Goal: Task Accomplishment & Management: Manage account settings

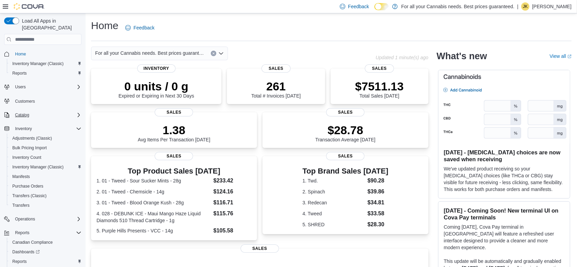
click at [58, 111] on div "Catalog" at bounding box center [46, 115] width 69 height 8
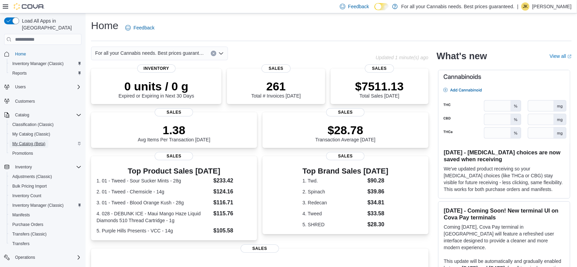
click at [41, 141] on span "My Catalog (Beta)" at bounding box center [28, 143] width 33 height 5
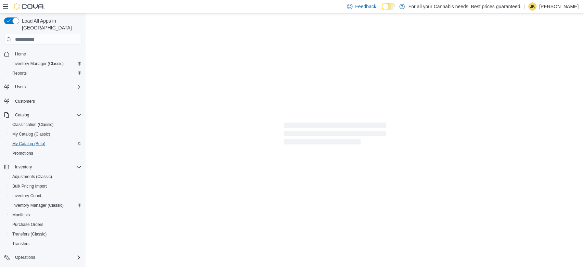
select select "**********"
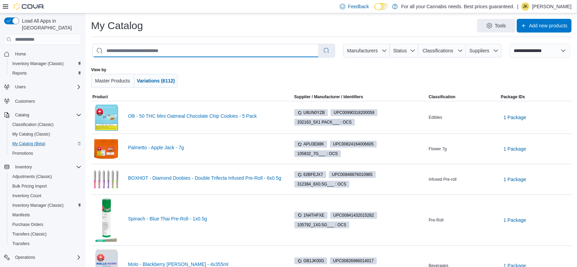
click at [175, 44] on input "search" at bounding box center [206, 50] width 226 height 13
click at [107, 255] on img at bounding box center [105, 265] width 27 height 37
click at [147, 262] on link "Molo - Blackberry Seltzer - 4x355ml" at bounding box center [205, 264] width 154 height 5
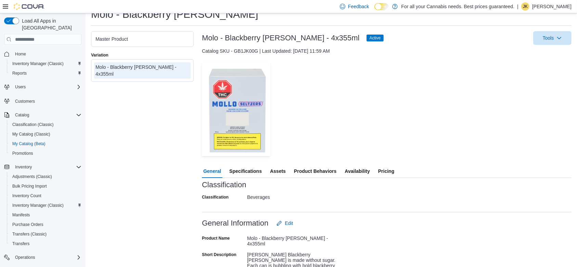
scroll to position [22, 0]
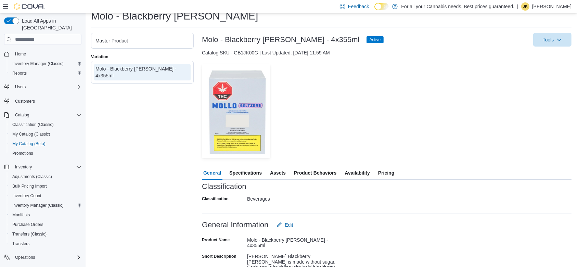
click at [355, 170] on span "Availability" at bounding box center [357, 173] width 25 height 14
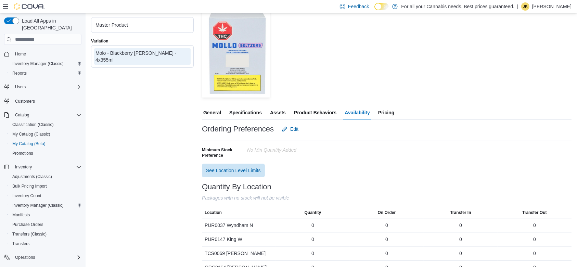
scroll to position [81, 0]
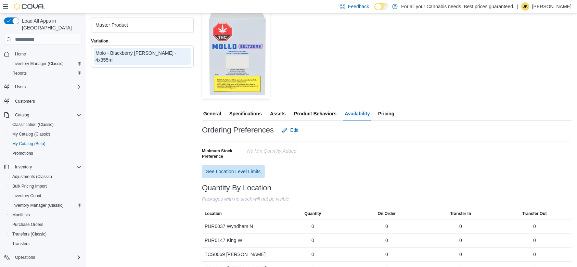
click at [382, 111] on span "Pricing" at bounding box center [386, 114] width 16 height 14
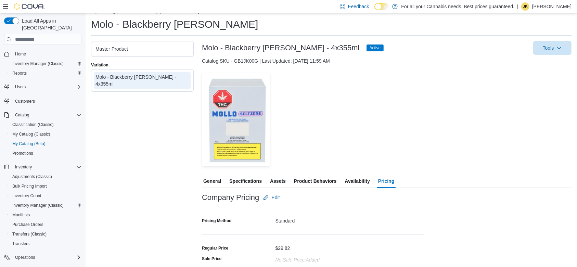
scroll to position [5, 0]
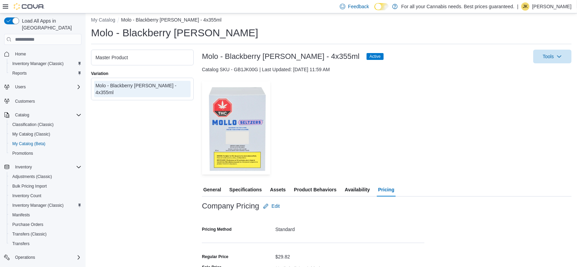
click at [141, 87] on div "Molo - Blackberry [PERSON_NAME] - 4x355ml" at bounding box center [143, 89] width 94 height 14
click at [215, 187] on span "General" at bounding box center [212, 190] width 18 height 14
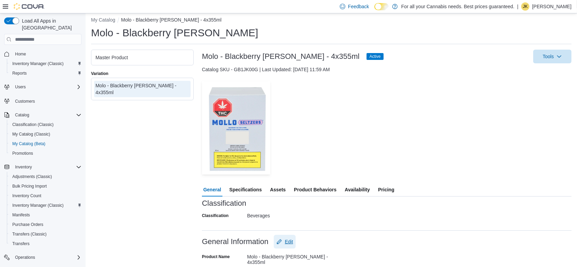
click at [285, 239] on span "Edit" at bounding box center [285, 242] width 16 height 14
click at [260, 261] on input "**********" at bounding box center [293, 258] width 92 height 14
type input "**********"
click at [423, 108] on div "— Click to open this image in fullscreen mode" at bounding box center [387, 127] width 370 height 93
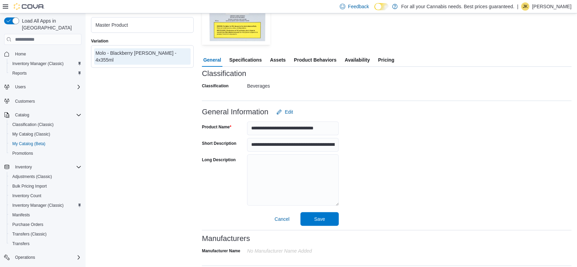
scroll to position [136, 0]
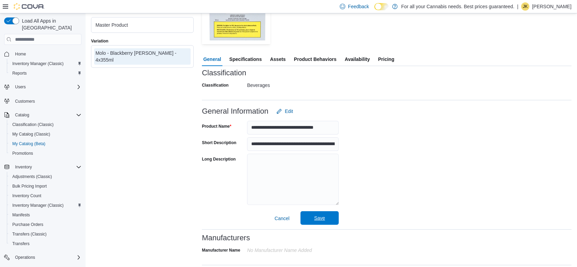
click at [314, 218] on span "Save" at bounding box center [320, 218] width 30 height 14
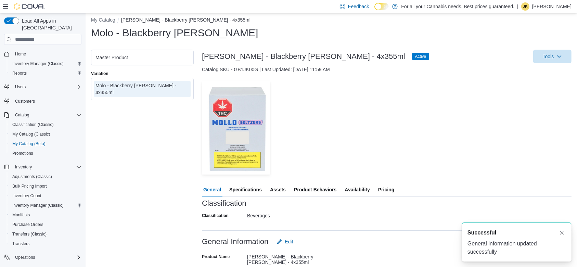
scroll to position [0, 0]
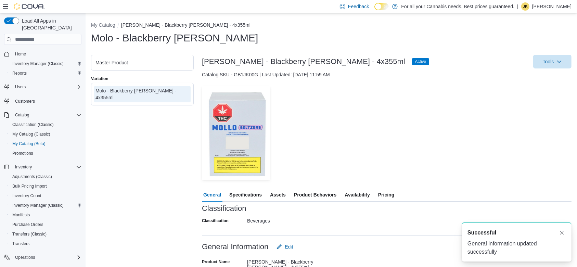
click at [501, 92] on div "— Click to open this image in fullscreen mode" at bounding box center [387, 132] width 370 height 93
click at [145, 65] on div "Master Product" at bounding box center [143, 62] width 94 height 7
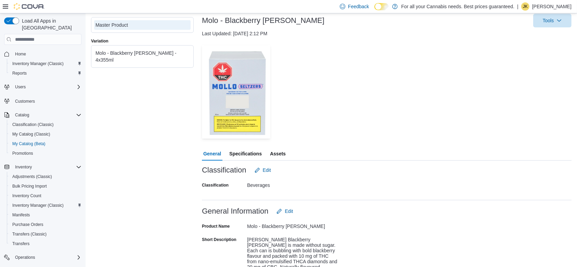
scroll to position [49, 0]
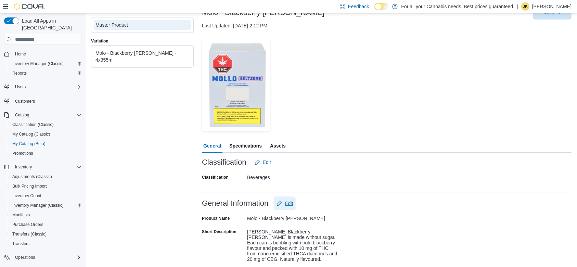
click at [283, 206] on span "Edit" at bounding box center [285, 204] width 16 height 14
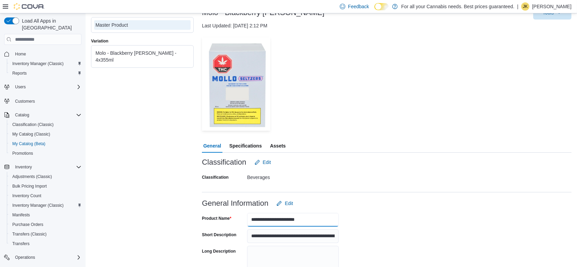
click at [258, 221] on input "**********" at bounding box center [293, 220] width 92 height 14
type input "**********"
click at [371, 127] on div "— Click to open this image in fullscreen mode" at bounding box center [387, 83] width 370 height 93
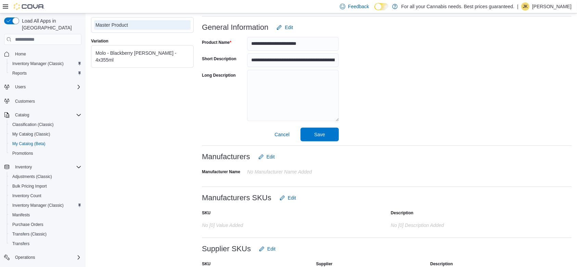
scroll to position [236, 0]
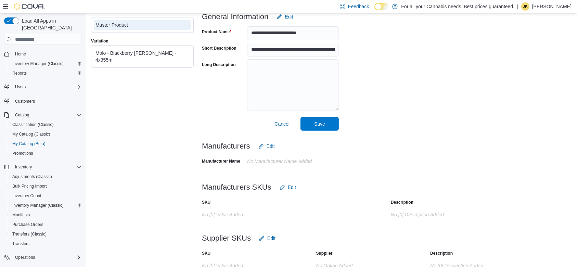
click at [325, 131] on div "**********" at bounding box center [387, 147] width 370 height 356
click at [325, 128] on span "Save" at bounding box center [320, 124] width 30 height 14
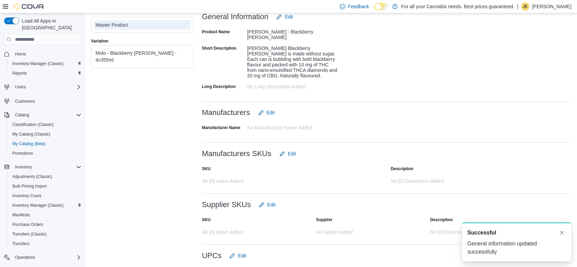
scroll to position [0, 0]
click at [565, 232] on button "Dismiss toast" at bounding box center [562, 232] width 8 height 8
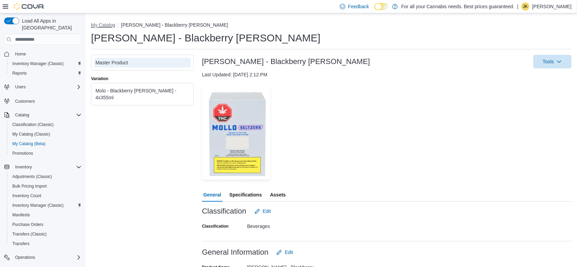
click at [93, 26] on button "My Catalog" at bounding box center [103, 24] width 24 height 5
select select "**********"
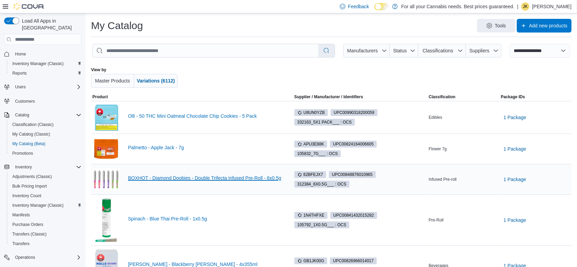
click at [162, 178] on link "BOXHOT - Diamond Doobies - Double Trifecta Infused Pre-Roll - 6x0.5g" at bounding box center [205, 177] width 154 height 5
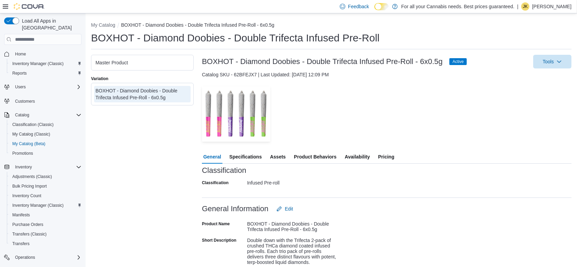
click at [357, 153] on span "Availability" at bounding box center [357, 157] width 25 height 14
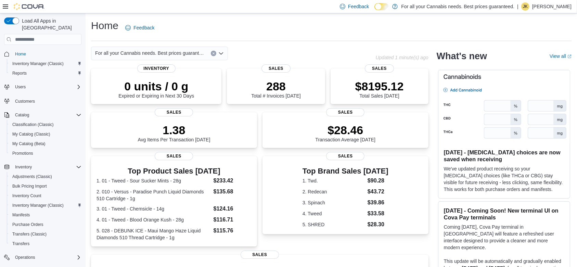
click at [26, 251] on span "Reports" at bounding box center [22, 270] width 14 height 5
click at [21, 251] on span "Reports" at bounding box center [22, 270] width 14 height 5
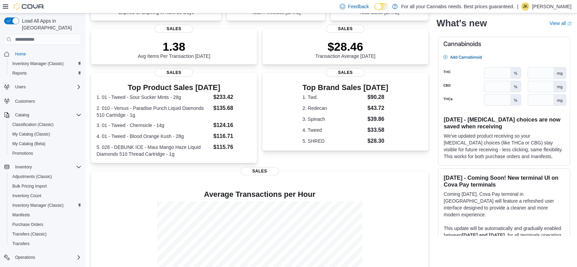
scroll to position [131, 0]
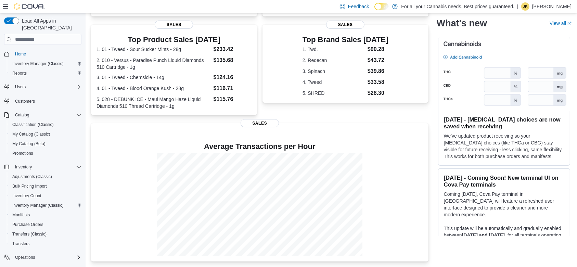
click at [30, 69] on div "Reports" at bounding box center [46, 73] width 72 height 8
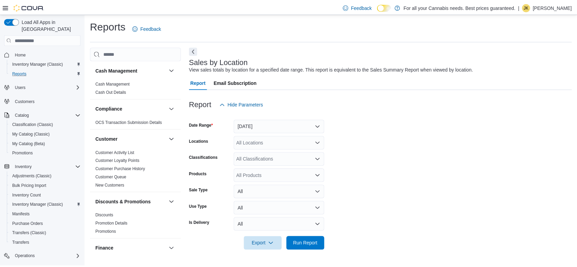
scroll to position [459, 0]
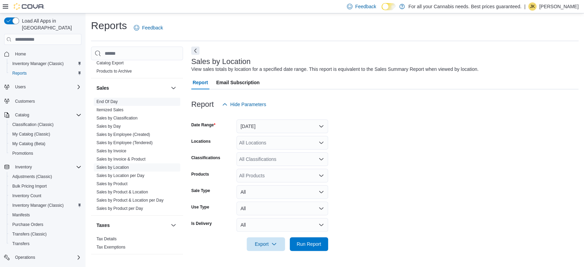
click at [115, 102] on link "End Of Day" at bounding box center [107, 101] width 21 height 5
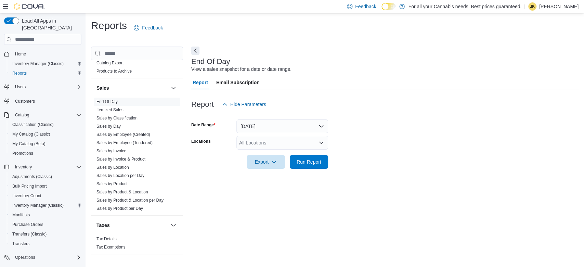
click at [259, 139] on div "All Locations" at bounding box center [283, 143] width 92 height 14
type input "***"
click at [270, 152] on span "TCS0201 King W" at bounding box center [273, 154] width 37 height 7
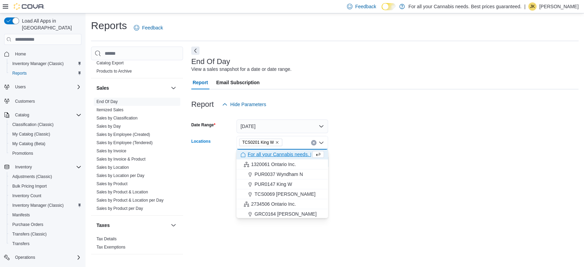
click at [366, 131] on form "Date Range [DATE] Locations TCS0201 [GEOGRAPHIC_DATA] box. Selected. TCS0201 Ki…" at bounding box center [385, 140] width 388 height 58
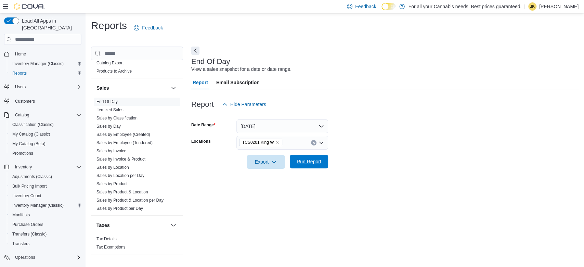
click at [320, 160] on span "Run Report" at bounding box center [309, 161] width 25 height 7
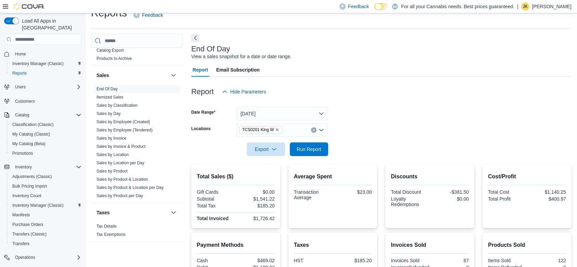
scroll to position [14, 0]
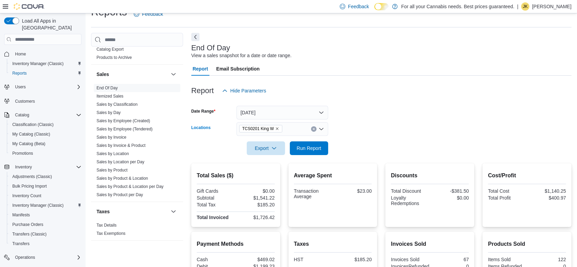
click at [310, 128] on div "TCS0201 King W" at bounding box center [283, 129] width 92 height 14
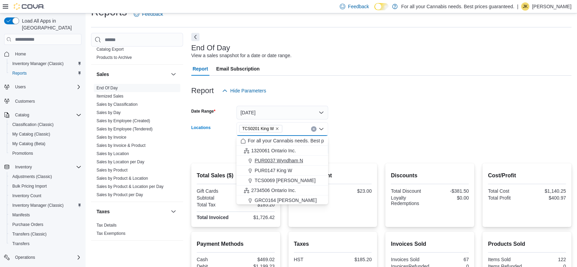
click at [313, 165] on button "PUR0037 Wyndham N" at bounding box center [283, 161] width 92 height 10
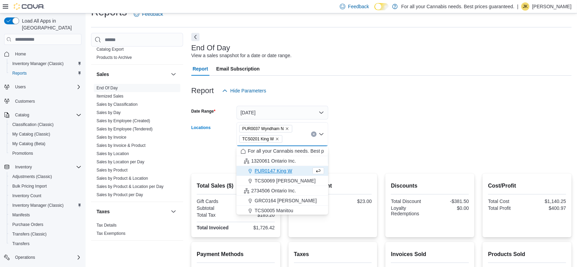
click at [287, 130] on icon "Remove PUR0037 Wyndham N from selection in this group" at bounding box center [287, 129] width 4 height 4
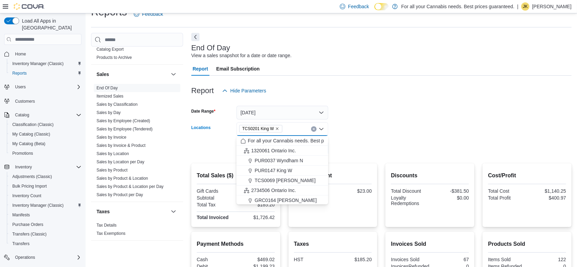
click at [276, 129] on icon "Remove TCS0201 King W from selection in this group" at bounding box center [277, 129] width 4 height 4
click at [293, 168] on div "PUR0147 King W" at bounding box center [283, 170] width 84 height 7
click at [359, 153] on form "Date Range Today Locations PUR0147 King W Combo box. Selected. PUR0147 King W. …" at bounding box center [381, 127] width 380 height 58
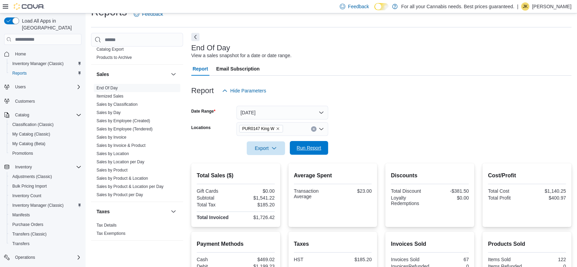
click at [314, 150] on span "Run Report" at bounding box center [309, 147] width 25 height 7
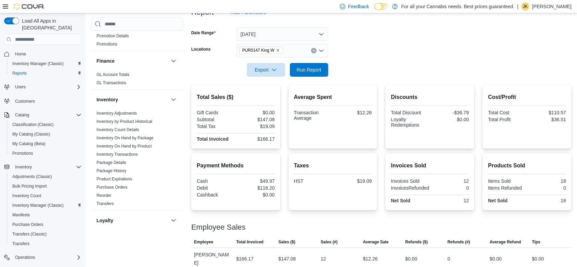
scroll to position [459, 0]
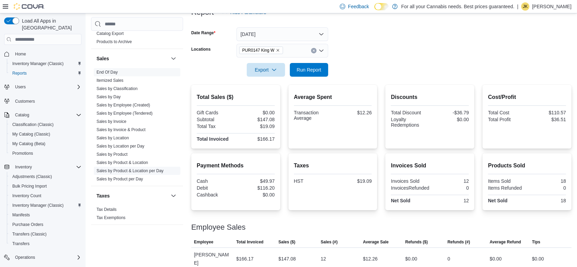
click at [153, 168] on link "Sales by Product & Location per Day" at bounding box center [130, 170] width 67 height 5
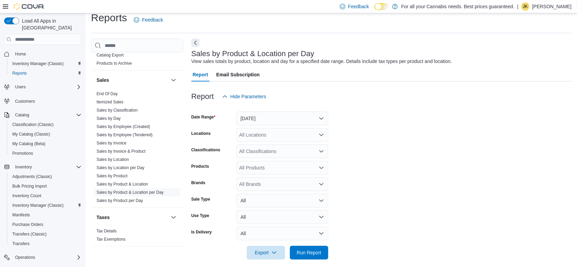
scroll to position [14, 0]
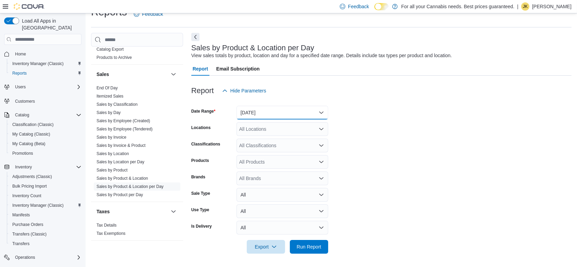
click at [285, 114] on button "Yesterday" at bounding box center [283, 113] width 92 height 14
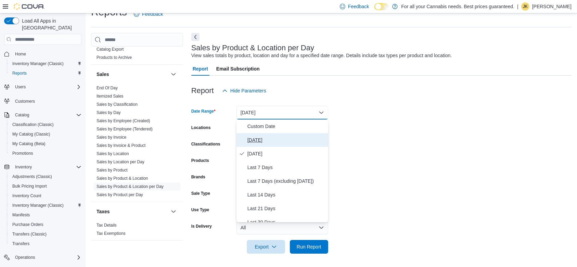
click at [273, 138] on span "Today" at bounding box center [287, 140] width 78 height 8
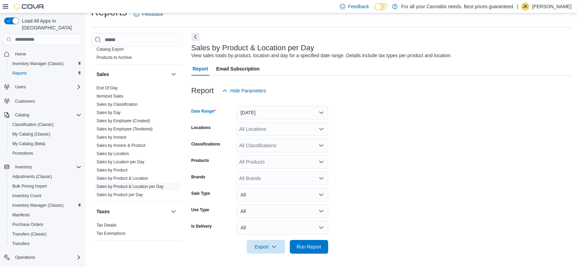
click at [270, 129] on div "All Locations" at bounding box center [283, 129] width 92 height 14
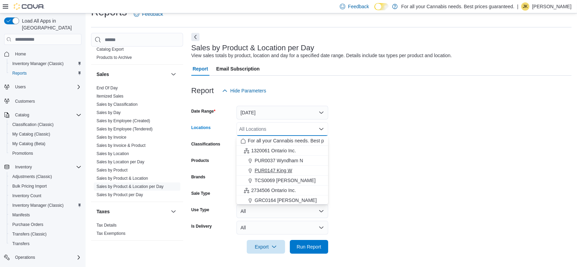
click at [283, 169] on span "PUR0147 King W" at bounding box center [274, 170] width 38 height 7
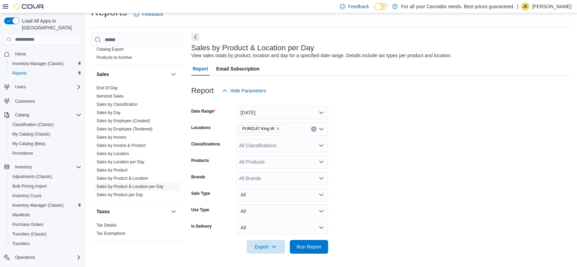
click at [413, 152] on form "Date Range Today Locations PUR0147 King W Classifications All Classifications P…" at bounding box center [381, 176] width 380 height 156
click at [320, 245] on span "Run Report" at bounding box center [309, 246] width 25 height 7
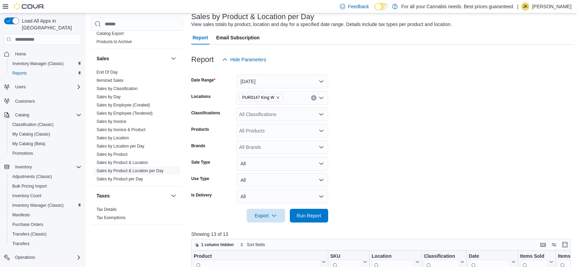
scroll to position [37, 0]
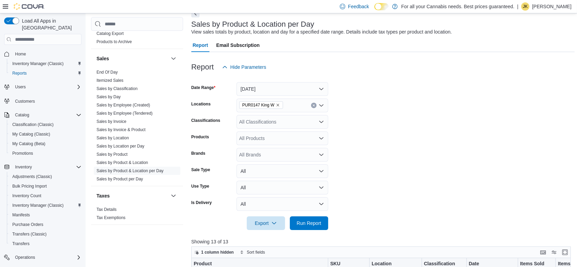
click at [312, 104] on button "Clear input" at bounding box center [313, 105] width 5 height 5
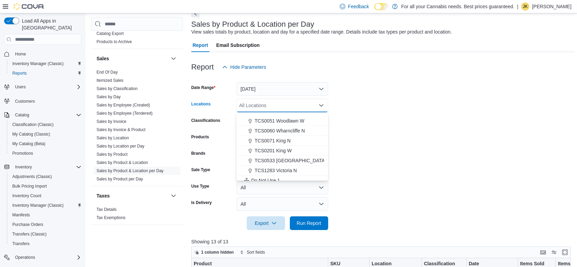
scroll to position [90, 0]
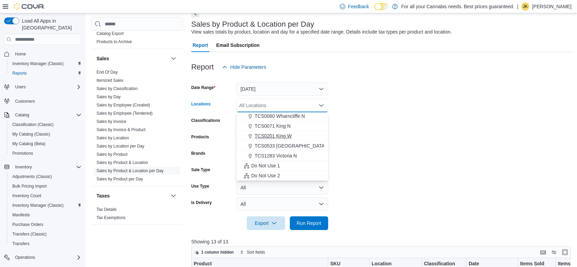
click at [276, 136] on span "TCS0201 King W" at bounding box center [273, 135] width 37 height 7
click at [365, 123] on form "Date Range Today Locations TCS0201 King W Combo box. Selected. TCS0201 King W. …" at bounding box center [383, 152] width 384 height 156
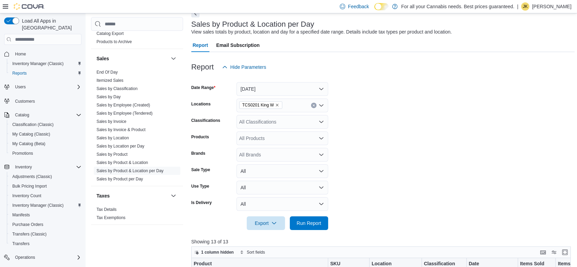
click at [301, 119] on div "All Classifications" at bounding box center [283, 122] width 92 height 14
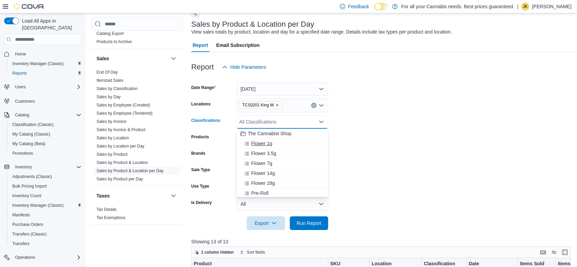
click at [276, 143] on div "Flower 1g" at bounding box center [283, 143] width 84 height 7
click at [322, 231] on div at bounding box center [383, 234] width 384 height 8
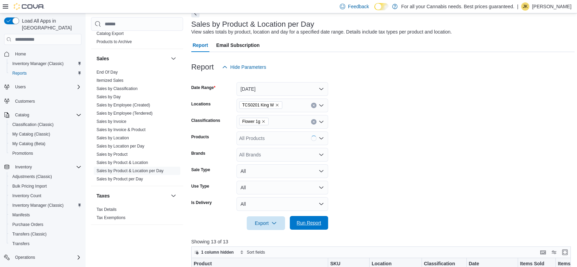
click at [320, 223] on span "Run Report" at bounding box center [309, 222] width 25 height 7
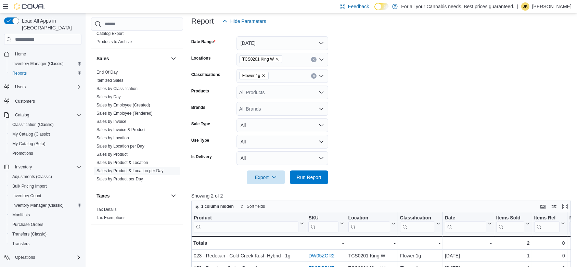
scroll to position [67, 0]
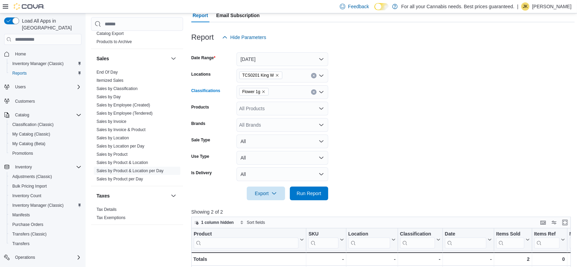
click at [311, 92] on button "Clear input" at bounding box center [313, 91] width 5 height 5
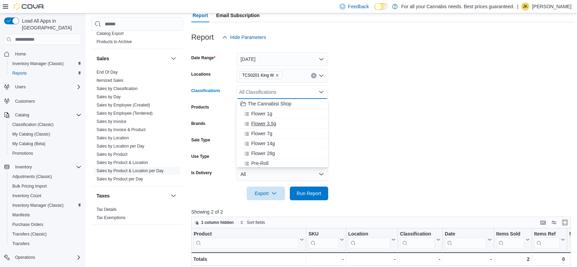
click at [274, 122] on span "Flower 3.5g" at bounding box center [263, 123] width 25 height 7
click at [308, 189] on span "Run Report" at bounding box center [309, 193] width 30 height 14
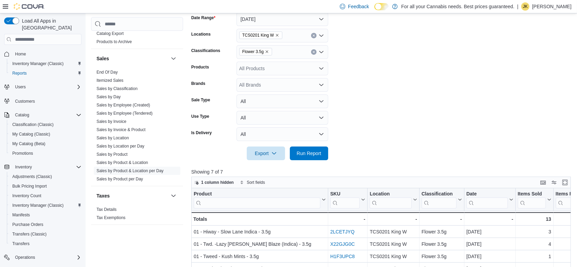
scroll to position [103, 0]
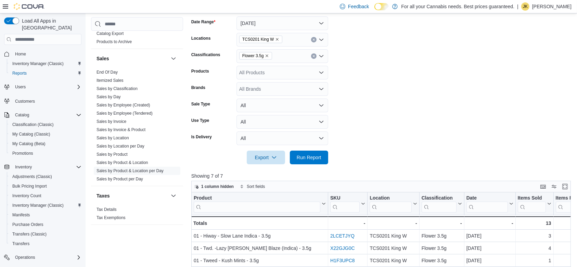
click at [315, 54] on button "Clear input" at bounding box center [313, 55] width 5 height 5
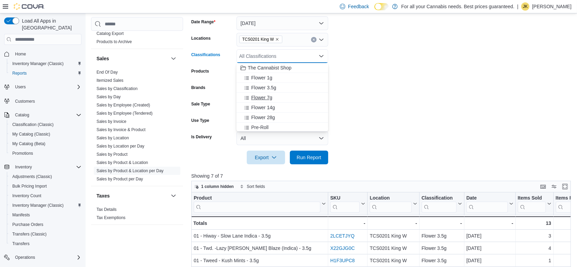
click at [279, 95] on div "Flower 7g" at bounding box center [283, 97] width 84 height 7
click at [307, 153] on span "Run Report" at bounding box center [309, 157] width 30 height 14
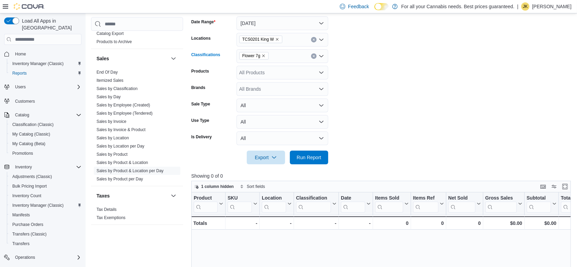
click at [313, 56] on icon "Clear input" at bounding box center [314, 56] width 3 height 3
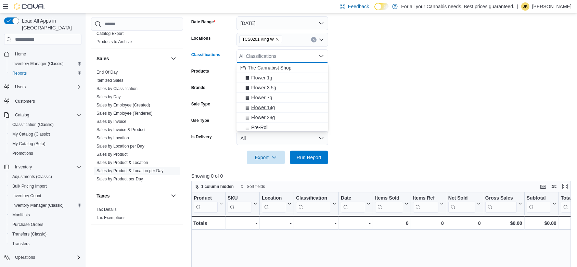
click at [275, 109] on div "Flower 14g" at bounding box center [283, 107] width 84 height 7
click at [389, 78] on form "Date Range Today Locations TCS0201 King W Classifications Flower 14g Combo box.…" at bounding box center [383, 86] width 384 height 156
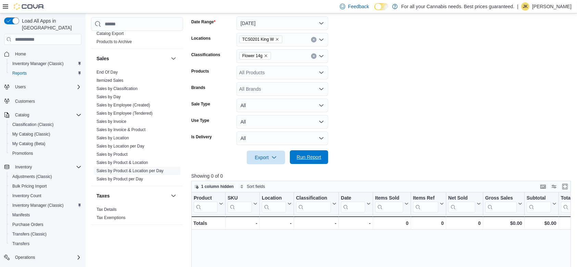
click at [304, 159] on span "Run Report" at bounding box center [309, 157] width 25 height 7
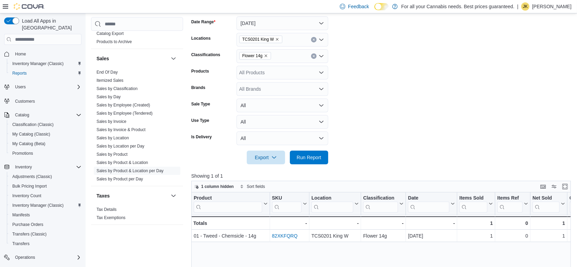
click at [313, 55] on icon "Clear input" at bounding box center [314, 56] width 3 height 3
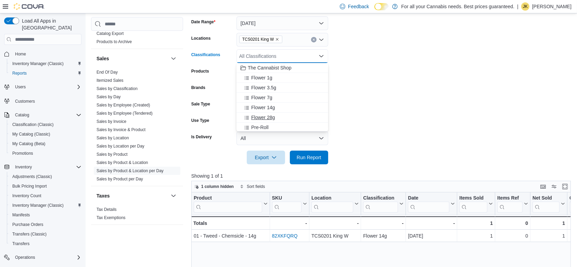
click at [281, 117] on div "Flower 28g" at bounding box center [283, 117] width 84 height 7
click at [304, 154] on span "Run Report" at bounding box center [309, 157] width 25 height 7
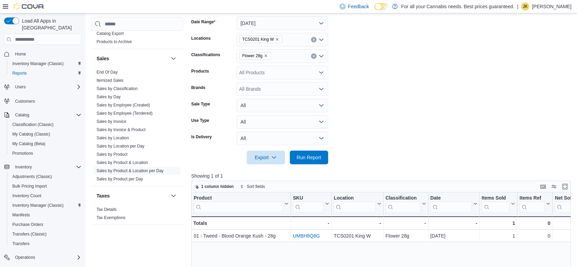
click at [312, 58] on button "Clear input" at bounding box center [313, 55] width 5 height 5
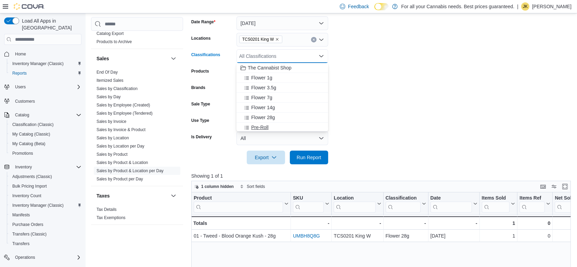
click at [272, 125] on div "Pre-Roll" at bounding box center [283, 127] width 84 height 7
click at [326, 159] on button "Run Report" at bounding box center [309, 157] width 38 height 14
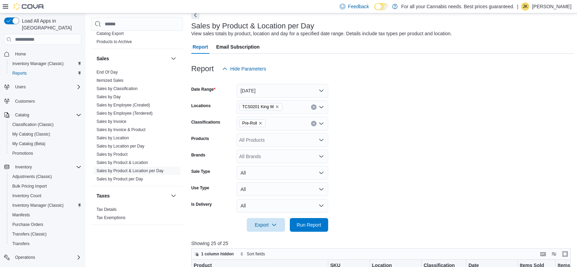
scroll to position [28, 0]
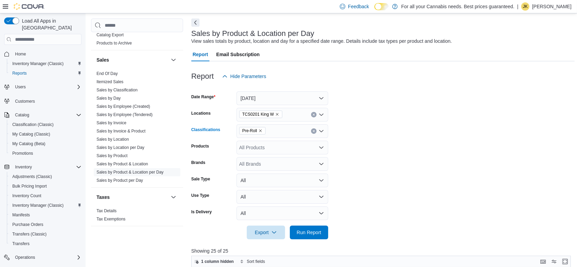
click at [313, 131] on icon "Clear input" at bounding box center [314, 131] width 3 height 3
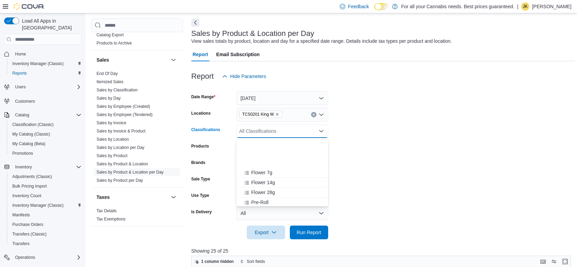
scroll to position [64, 0]
click at [270, 147] on span "Infused Pre-roll" at bounding box center [267, 148] width 33 height 7
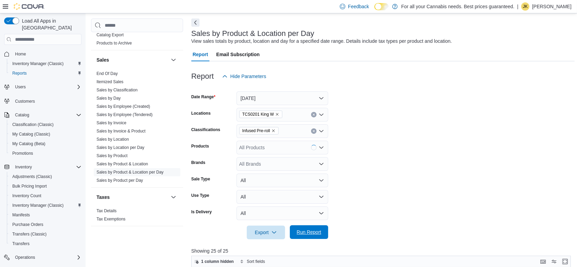
click at [320, 238] on span "Run Report" at bounding box center [309, 232] width 30 height 14
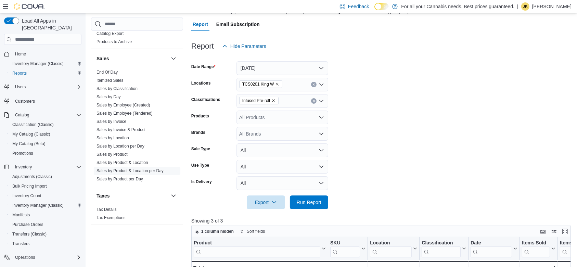
scroll to position [1, 0]
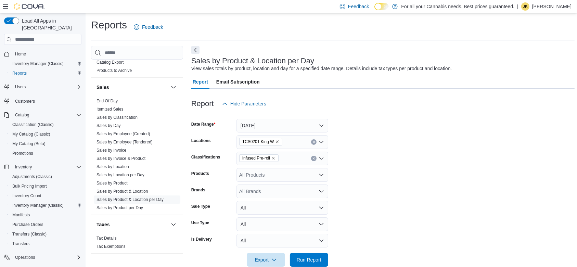
click at [316, 160] on div "Infused Pre-roll" at bounding box center [283, 159] width 92 height 14
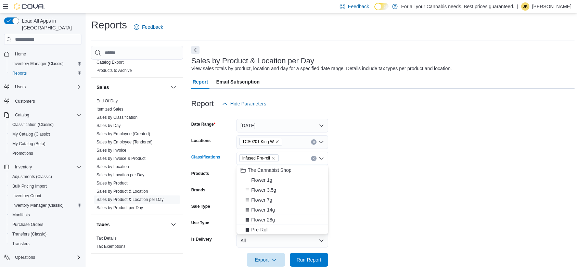
click at [313, 159] on icon "Clear input" at bounding box center [314, 158] width 2 height 2
click at [292, 198] on div "510 Distillate" at bounding box center [283, 195] width 84 height 7
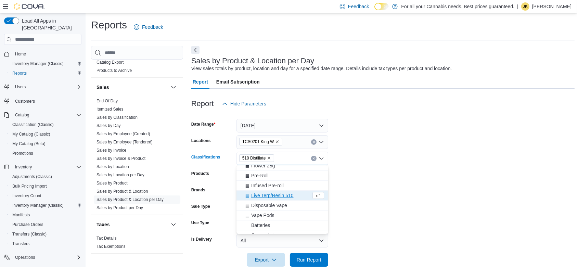
click at [354, 196] on form "Date Range Today Locations TCS0201 King W Classifications 510 Distillate Combo …" at bounding box center [383, 189] width 384 height 156
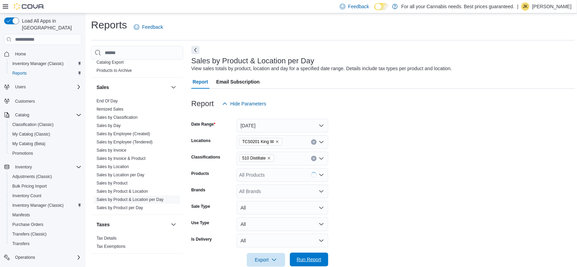
click at [322, 251] on span "Run Report" at bounding box center [309, 260] width 30 height 14
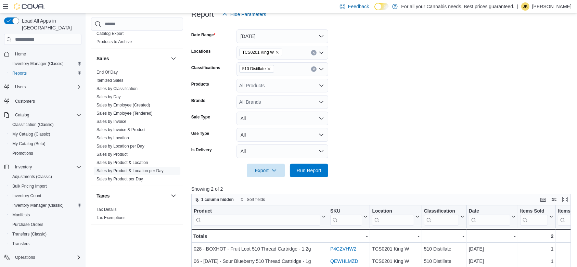
scroll to position [80, 0]
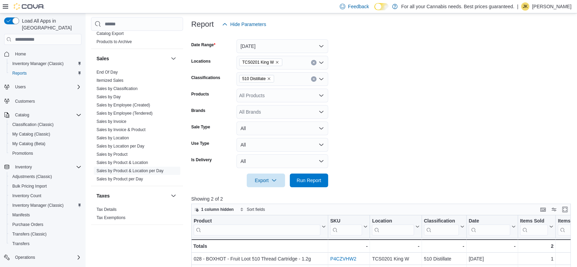
click at [315, 79] on icon "Clear input" at bounding box center [314, 79] width 3 height 3
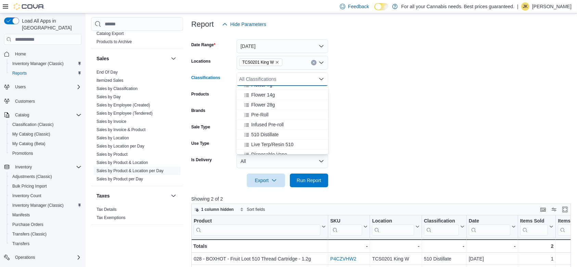
scroll to position [46, 0]
click at [295, 135] on div "Live Terp/Resin 510" at bounding box center [283, 134] width 84 height 7
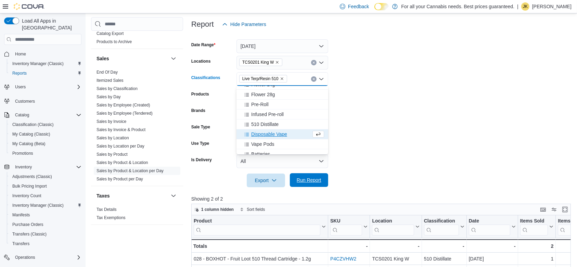
click at [317, 177] on span "Run Report" at bounding box center [309, 180] width 25 height 7
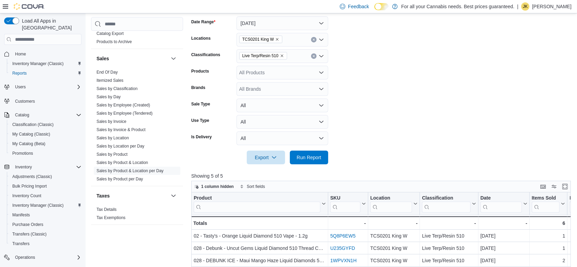
scroll to position [81, 0]
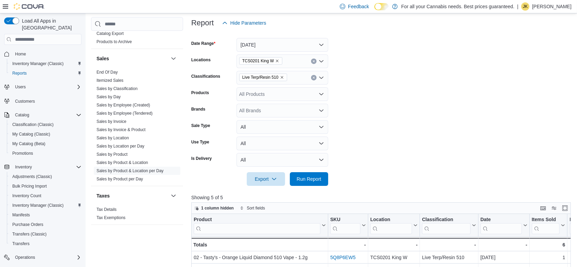
click at [315, 77] on button "Clear input" at bounding box center [313, 77] width 5 height 5
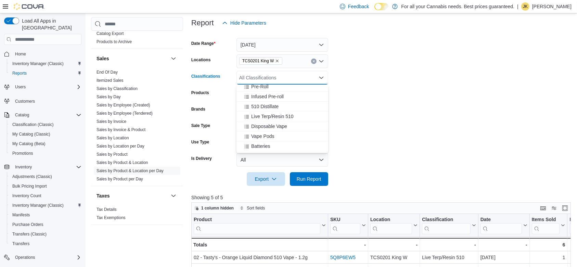
scroll to position [64, 0]
click at [290, 123] on div "Disposable Vape" at bounding box center [283, 124] width 84 height 7
click at [310, 184] on span "Run Report" at bounding box center [309, 179] width 30 height 14
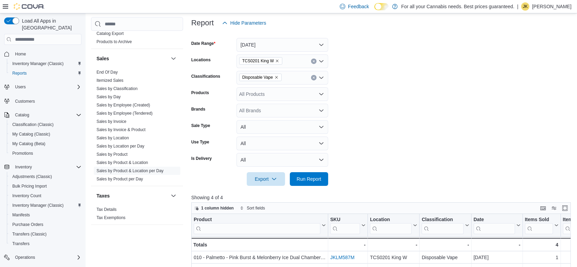
click at [500, 87] on form "Date Range Today Locations TCS0201 King W Classifications Disposable Vape Produ…" at bounding box center [383, 108] width 384 height 156
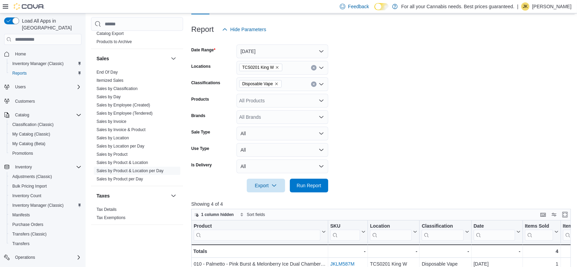
scroll to position [57, 0]
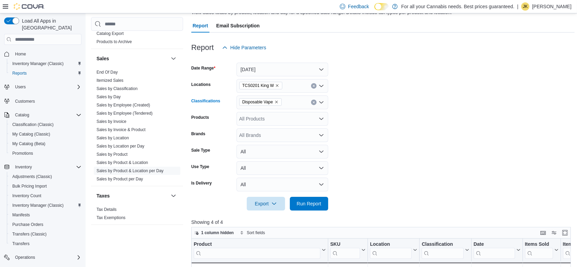
click at [313, 104] on button "Clear input" at bounding box center [313, 102] width 5 height 5
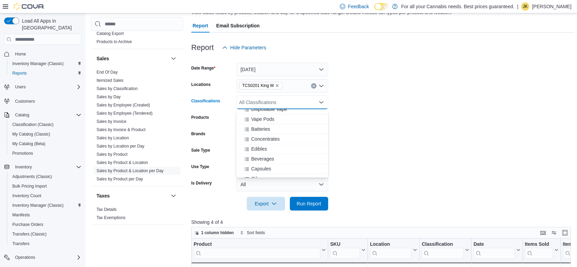
scroll to position [108, 0]
click at [293, 135] on div "Concentrates" at bounding box center [283, 134] width 84 height 7
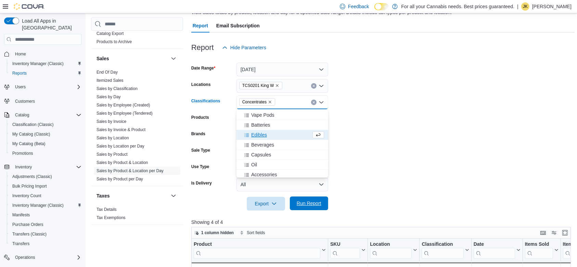
click at [318, 199] on span "Run Report" at bounding box center [309, 204] width 30 height 14
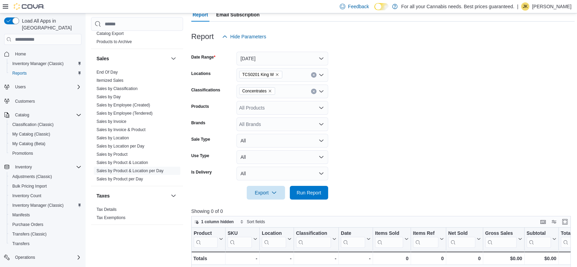
scroll to position [66, 0]
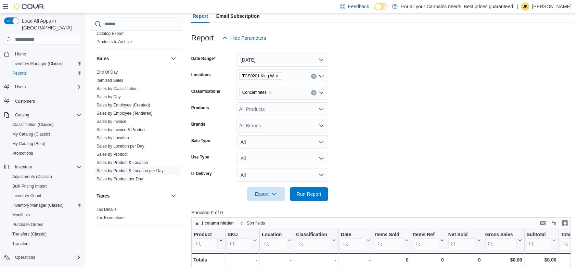
click at [314, 91] on button "Clear input" at bounding box center [313, 92] width 5 height 5
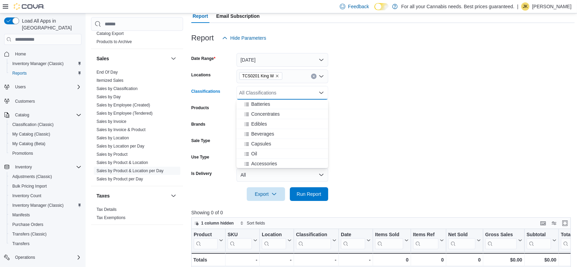
scroll to position [121, 0]
click at [286, 121] on div "Edibles" at bounding box center [283, 122] width 84 height 7
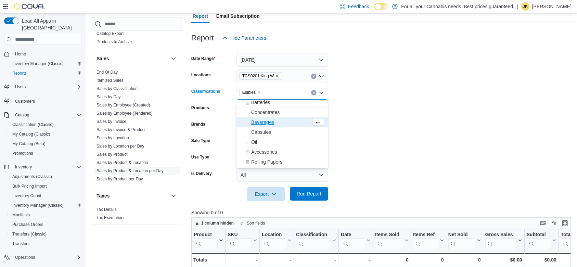
click at [320, 192] on span "Run Report" at bounding box center [309, 193] width 25 height 7
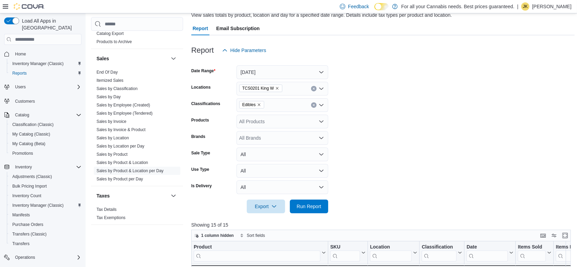
scroll to position [28, 0]
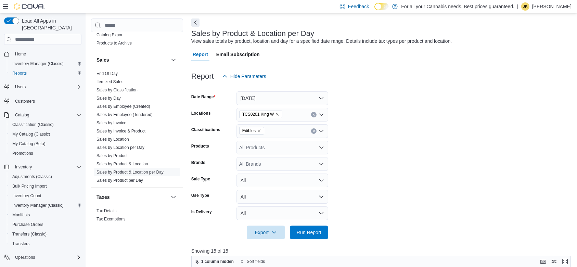
click at [314, 131] on icon "Clear input" at bounding box center [314, 131] width 2 height 2
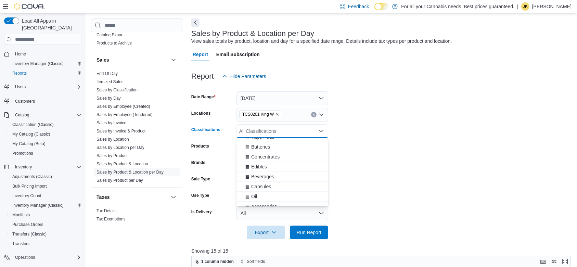
scroll to position [113, 0]
click at [288, 177] on div "Beverages" at bounding box center [283, 178] width 84 height 7
click at [317, 237] on span "Run Report" at bounding box center [309, 232] width 30 height 14
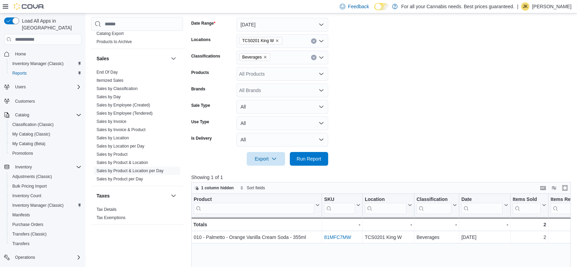
scroll to position [96, 0]
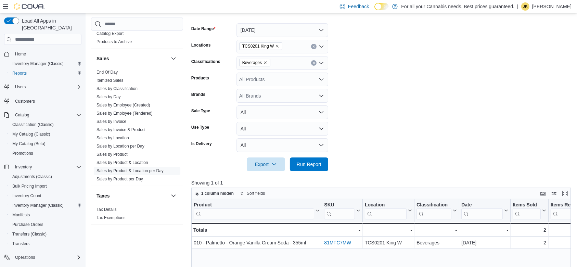
click at [314, 65] on button "Clear input" at bounding box center [313, 62] width 5 height 5
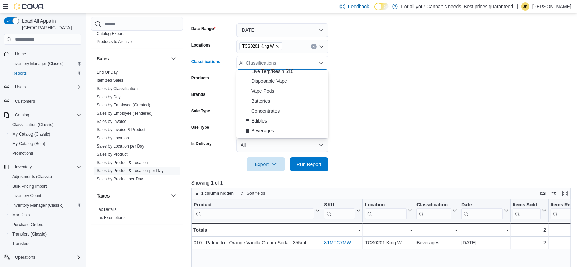
scroll to position [99, 0]
click at [298, 131] on div "Capsules" at bounding box center [283, 134] width 84 height 7
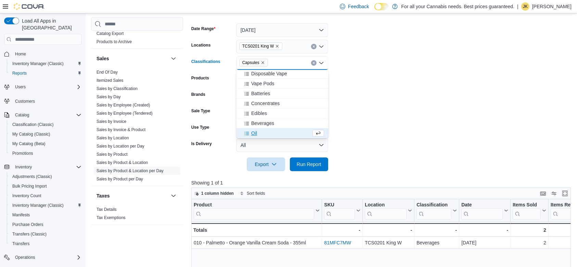
click at [294, 131] on div "Oil" at bounding box center [276, 133] width 71 height 7
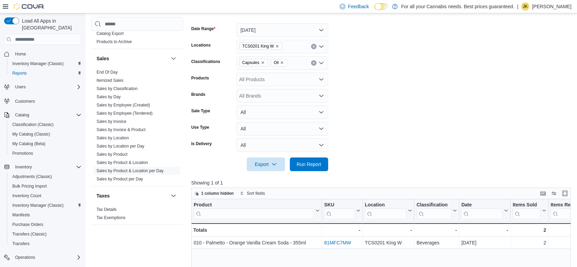
click at [320, 171] on div at bounding box center [383, 175] width 384 height 8
click at [320, 171] on div "Export Run Report" at bounding box center [259, 164] width 137 height 14
click at [318, 160] on span "Run Report" at bounding box center [309, 164] width 30 height 14
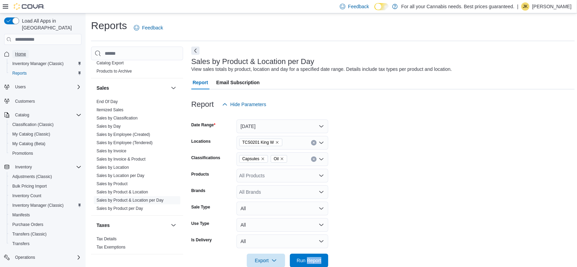
click at [15, 51] on span "Home" at bounding box center [20, 53] width 11 height 5
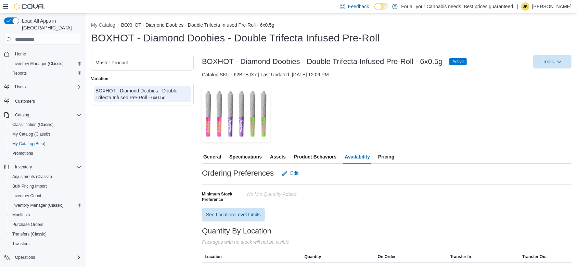
click at [220, 157] on span "General" at bounding box center [212, 157] width 18 height 14
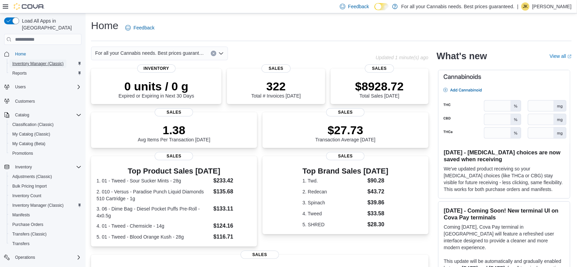
click at [59, 61] on span "Inventory Manager (Classic)" at bounding box center [37, 63] width 51 height 5
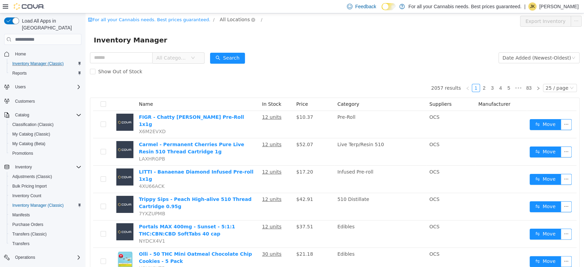
click at [220, 18] on span "All Locations" at bounding box center [235, 20] width 30 height 8
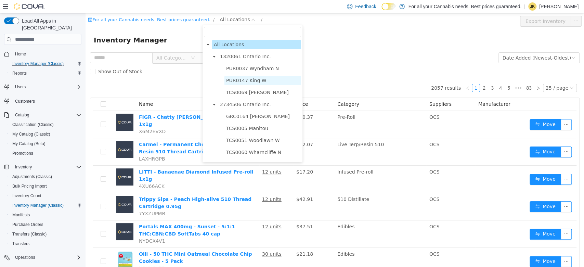
click at [241, 80] on span "PUR0147 King W" at bounding box center [246, 80] width 40 height 5
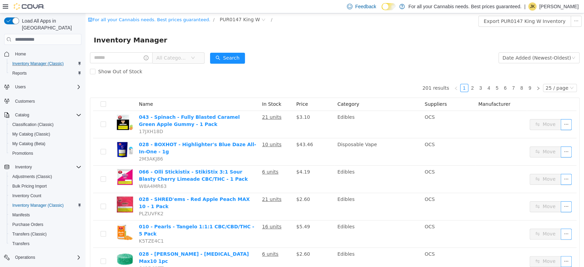
click at [178, 58] on span "All Categories" at bounding box center [171, 57] width 31 height 7
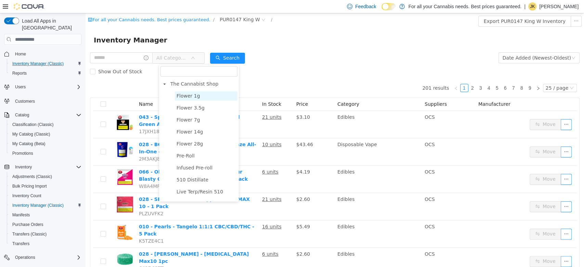
click at [188, 99] on span "Flower 1g" at bounding box center [206, 95] width 63 height 9
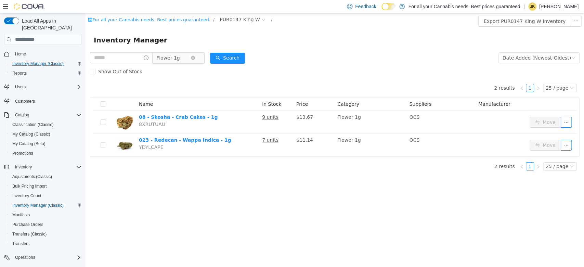
click at [184, 55] on span "Flower 1g" at bounding box center [173, 58] width 34 height 10
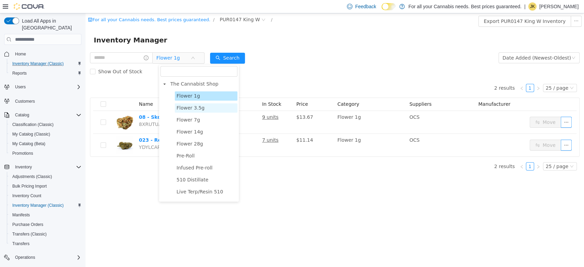
click at [175, 105] on span "Flower 3.5g" at bounding box center [206, 107] width 63 height 9
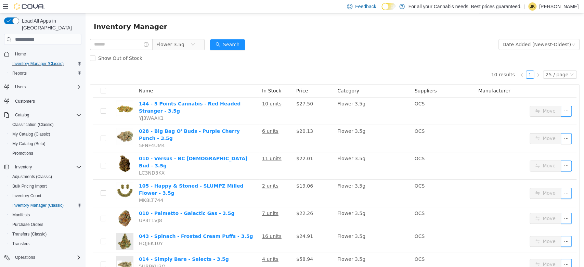
scroll to position [14, 0]
drag, startPoint x: 571, startPoint y: 33, endPoint x: 584, endPoint y: 35, distance: 12.4
click at [584, 35] on html "For all your Cannabis needs. Best prices guaranteed. / PUR0147 King W / Export …" at bounding box center [335, 127] width 499 height 254
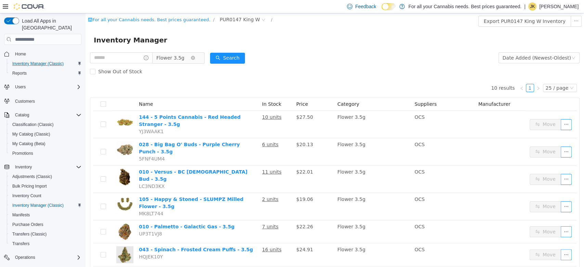
click at [172, 62] on span "Flower 3.5g" at bounding box center [170, 58] width 28 height 10
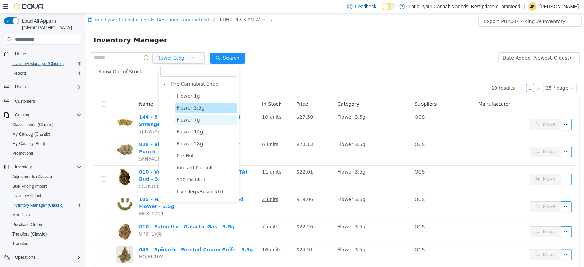
click at [185, 118] on span "Flower 7g" at bounding box center [189, 119] width 24 height 5
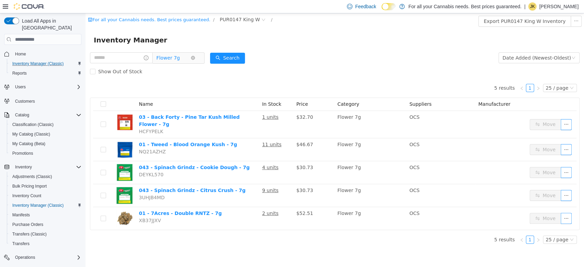
click at [179, 57] on span "Flower 7g" at bounding box center [168, 58] width 24 height 10
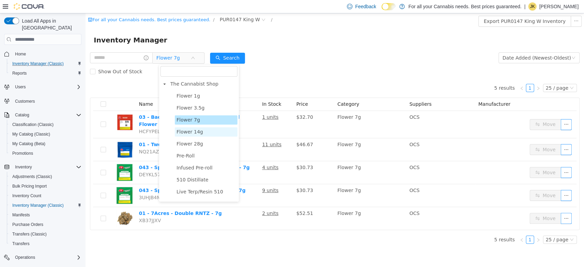
click at [183, 130] on span "Flower 14g" at bounding box center [190, 131] width 26 height 5
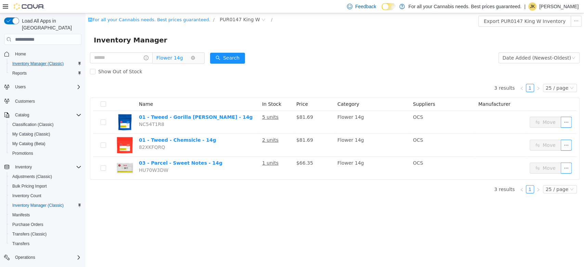
click at [182, 59] on span "Flower 14g" at bounding box center [169, 58] width 26 height 10
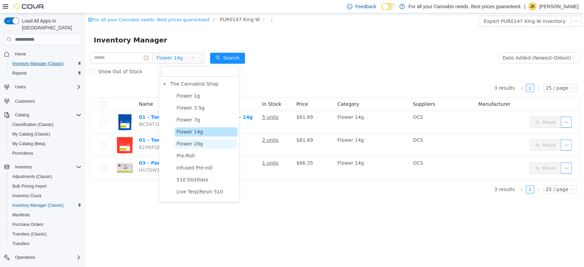
click at [185, 144] on span "Flower 28g" at bounding box center [190, 143] width 26 height 5
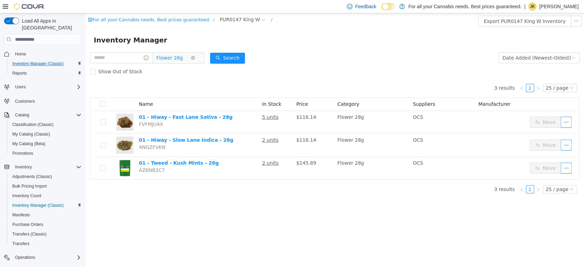
click at [183, 57] on span "Flower 28g" at bounding box center [169, 58] width 26 height 10
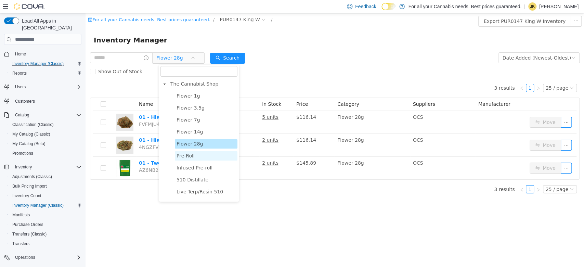
click at [187, 159] on span "Pre-Roll" at bounding box center [186, 155] width 18 height 5
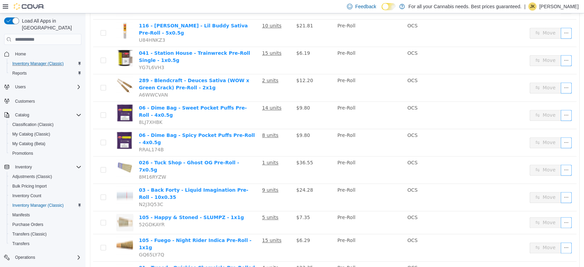
scroll to position [471, 0]
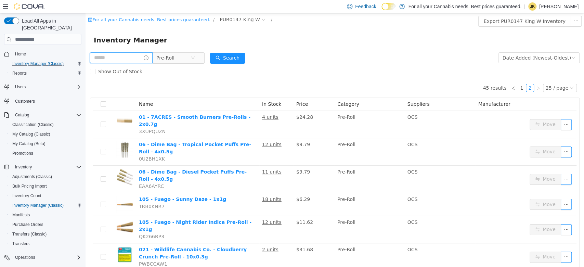
click at [123, 60] on input "text" at bounding box center [121, 57] width 63 height 11
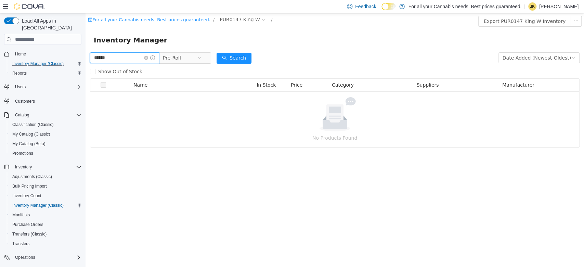
click at [128, 60] on input "******" at bounding box center [124, 57] width 69 height 11
type input "*"
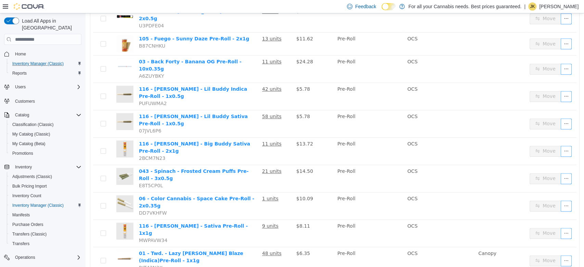
scroll to position [348, 0]
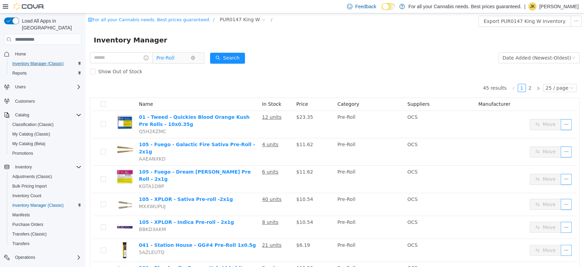
click at [191, 58] on span "Pre-Roll" at bounding box center [173, 58] width 34 height 10
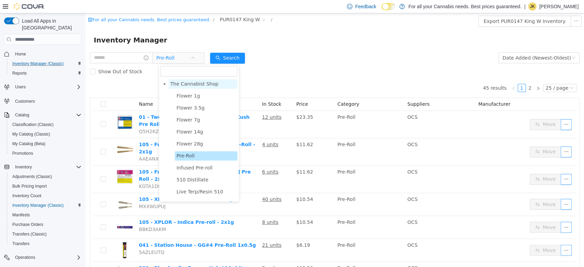
click at [182, 84] on span "The Cannabist Shop" at bounding box center [195, 83] width 48 height 5
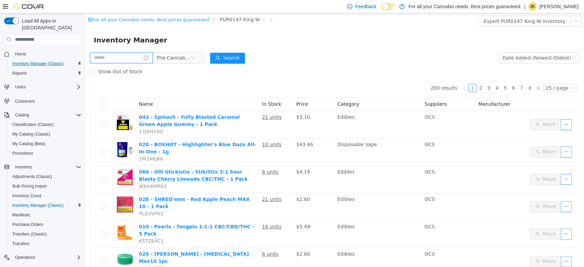
click at [112, 56] on input "text" at bounding box center [121, 57] width 63 height 11
type input "******"
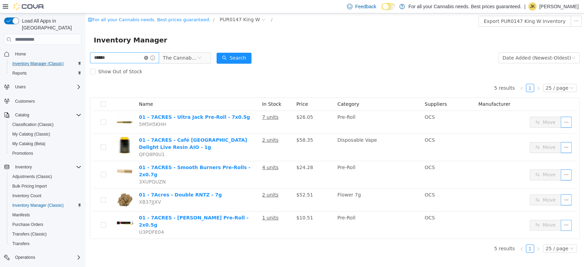
click at [148, 58] on icon "icon: close-circle" at bounding box center [146, 58] width 4 height 4
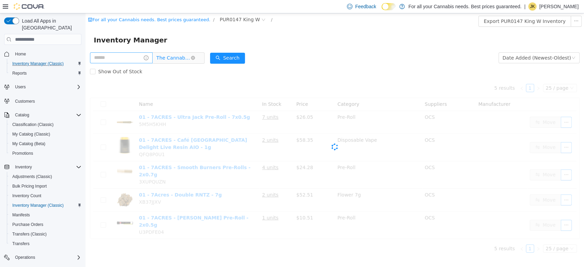
click at [177, 59] on span "The Cannabist Shop" at bounding box center [173, 58] width 34 height 10
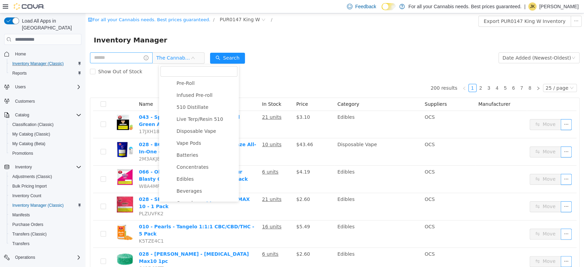
scroll to position [68, 0]
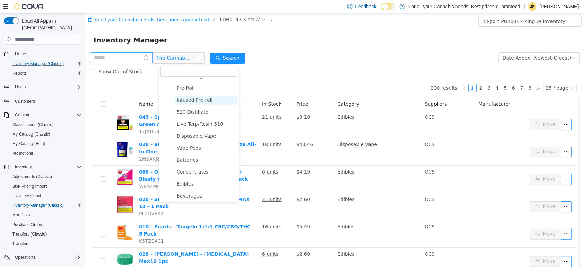
click at [203, 103] on span "Infused Pre-roll" at bounding box center [195, 99] width 36 height 5
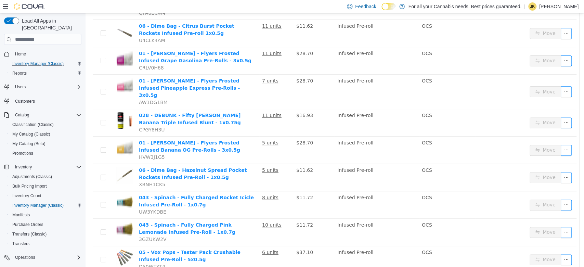
scroll to position [120, 0]
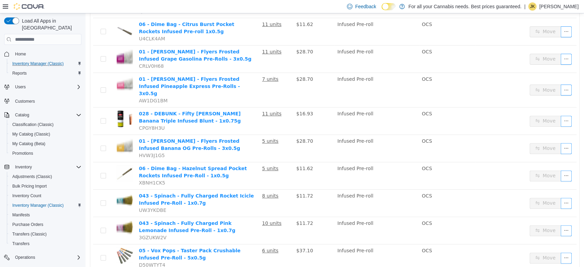
drag, startPoint x: 571, startPoint y: 150, endPoint x: 580, endPoint y: 118, distance: 32.7
click at [580, 118] on html "For all your Cannabis needs. Best prices guaranteed. / PUR0147 King W / Export …" at bounding box center [335, 20] width 499 height 254
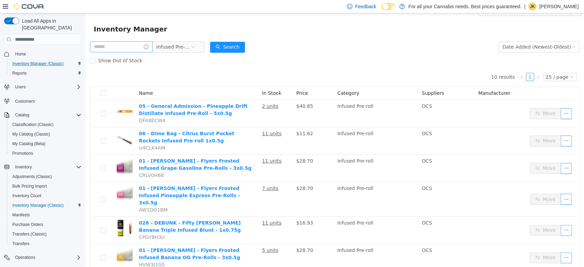
scroll to position [0, 0]
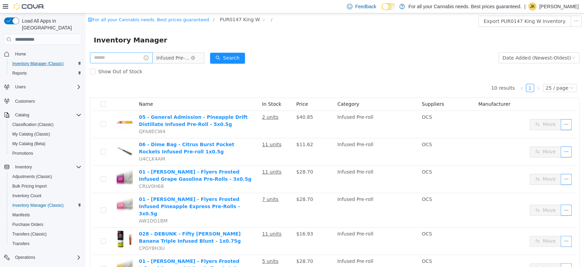
click at [176, 61] on span "Infused Pre-roll" at bounding box center [173, 58] width 34 height 10
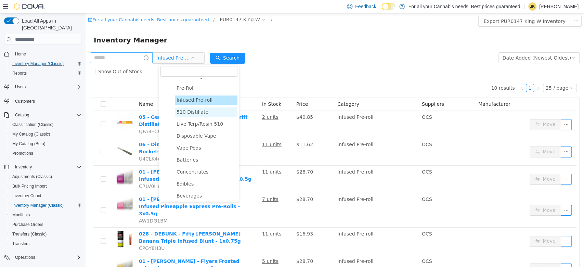
click at [195, 114] on span "510 Distillate" at bounding box center [193, 111] width 32 height 5
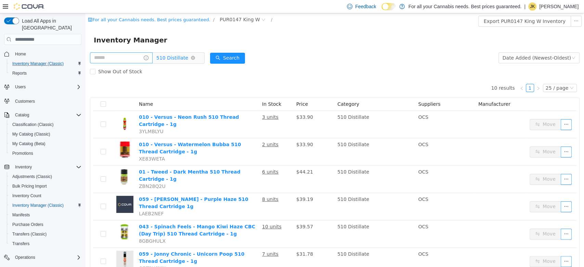
click at [185, 60] on span "510 Distillate" at bounding box center [172, 58] width 32 height 10
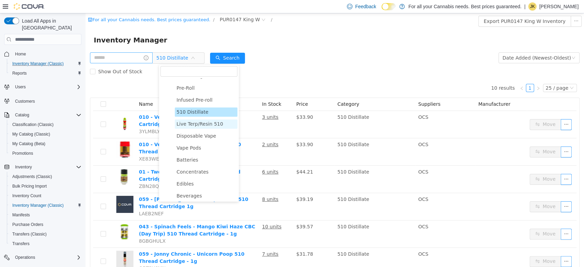
click at [206, 124] on span "Live Terp/Resin 510" at bounding box center [200, 123] width 47 height 5
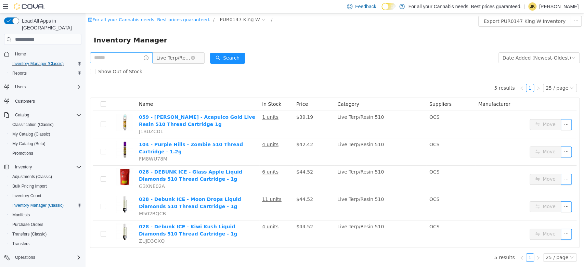
click at [187, 60] on span "Live Terp/Resin 510" at bounding box center [173, 58] width 34 height 10
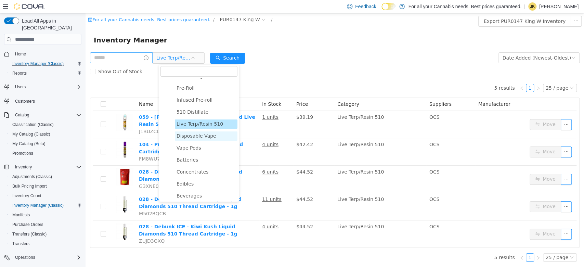
click at [198, 137] on span "Disposable Vape" at bounding box center [197, 135] width 40 height 5
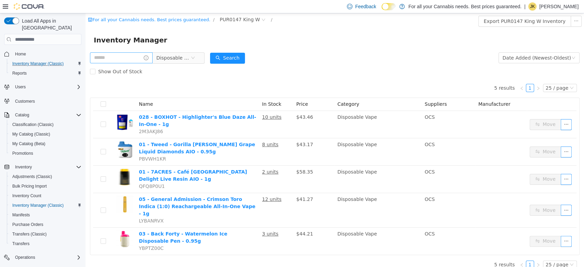
click at [429, 58] on form "Disposable Vape Date Added (Newest-Oldest) Search Show Out of Stock" at bounding box center [335, 64] width 490 height 27
click at [177, 58] on span "Disposable Vape" at bounding box center [173, 58] width 34 height 10
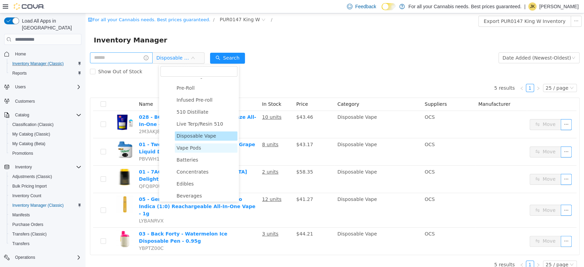
click at [192, 148] on span "Vape Pods" at bounding box center [189, 147] width 25 height 5
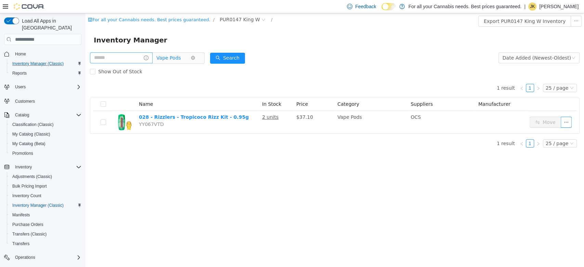
click at [181, 61] on span "Vape Pods" at bounding box center [168, 58] width 25 height 10
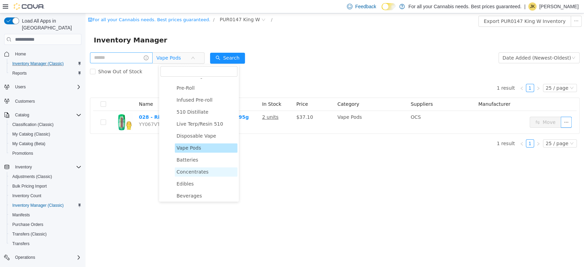
click at [193, 174] on span "Concentrates" at bounding box center [193, 171] width 32 height 5
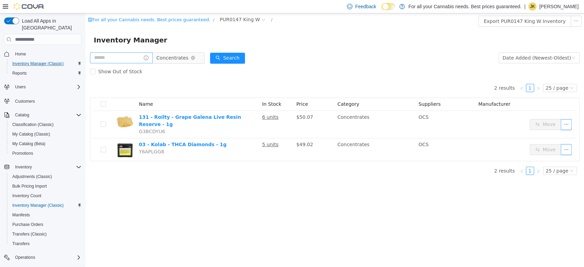
click at [179, 62] on span "Concentrates" at bounding box center [172, 58] width 32 height 10
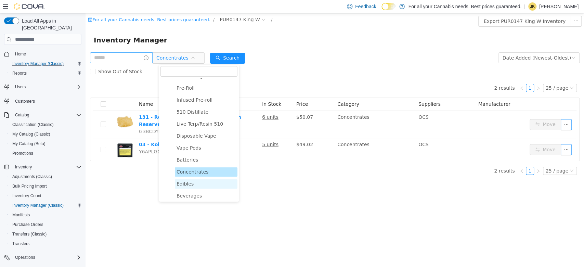
click at [192, 186] on span "Edibles" at bounding box center [206, 183] width 63 height 9
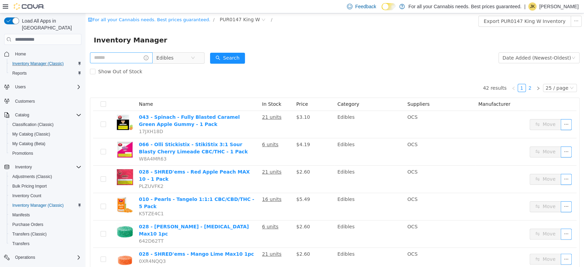
click at [527, 88] on link "2" at bounding box center [531, 88] width 8 height 8
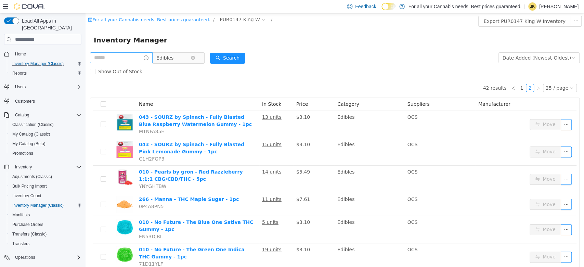
click at [180, 56] on span "Edibles" at bounding box center [173, 58] width 34 height 10
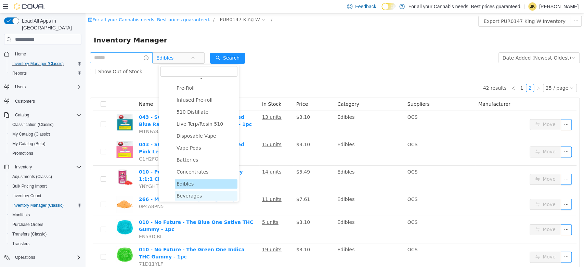
click at [191, 197] on span "Beverages" at bounding box center [189, 195] width 25 height 5
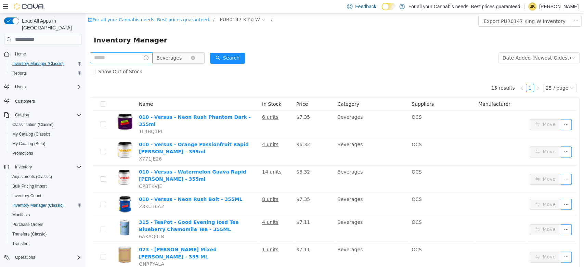
click at [178, 56] on span "Beverages" at bounding box center [168, 58] width 25 height 10
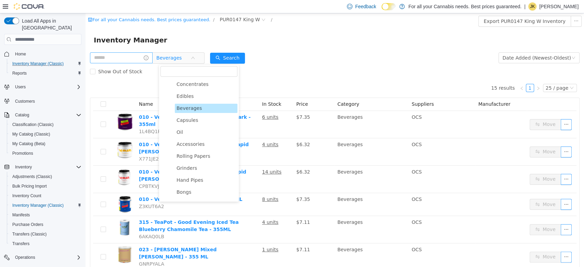
scroll to position [164, 0]
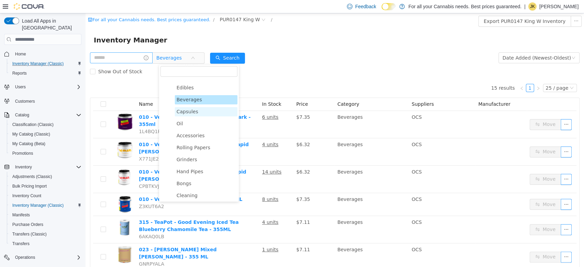
click at [208, 116] on span "Capsules" at bounding box center [206, 111] width 63 height 9
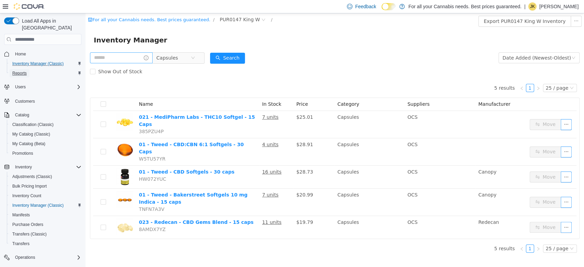
click at [27, 69] on link "Reports" at bounding box center [20, 73] width 20 height 8
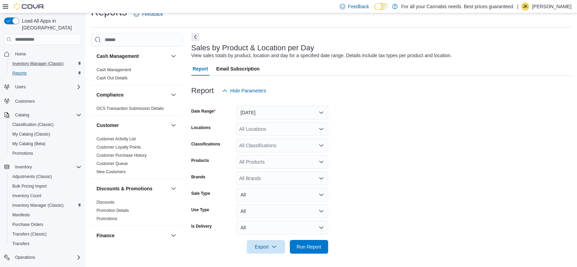
scroll to position [14, 0]
click at [256, 113] on button "Yesterday" at bounding box center [283, 113] width 92 height 14
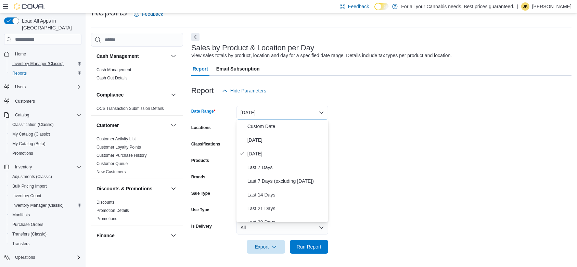
scroll to position [459, 0]
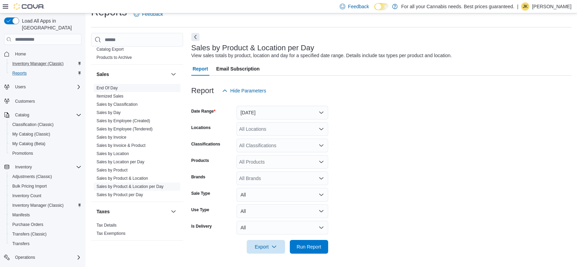
click at [117, 87] on link "End Of Day" at bounding box center [107, 88] width 21 height 5
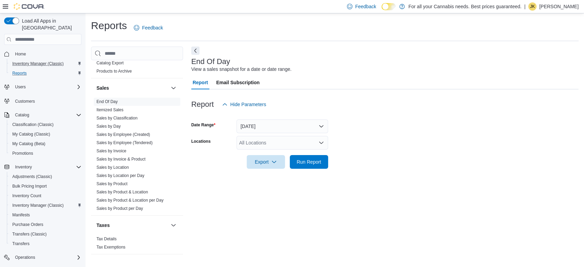
click at [265, 143] on div "All Locations" at bounding box center [283, 143] width 92 height 14
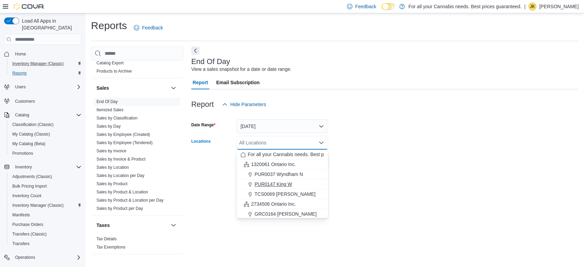
click at [268, 181] on span "PUR0147 King W" at bounding box center [274, 184] width 38 height 7
click at [374, 144] on form "Date Range Today Locations PUR0147 King W Combo box. Selected. PUR0147 King W. …" at bounding box center [385, 140] width 388 height 58
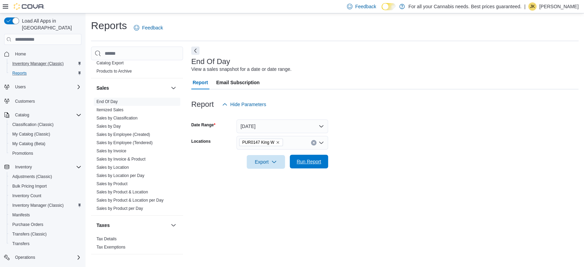
click at [323, 158] on span "Run Report" at bounding box center [309, 162] width 30 height 14
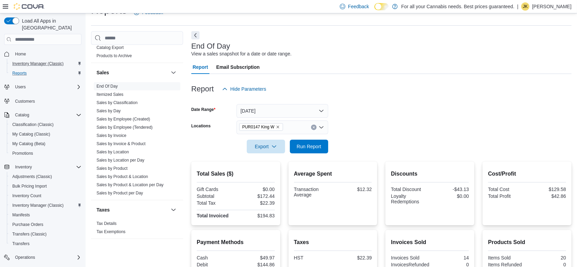
scroll to position [15, 0]
click at [312, 126] on button "Clear input" at bounding box center [313, 127] width 5 height 5
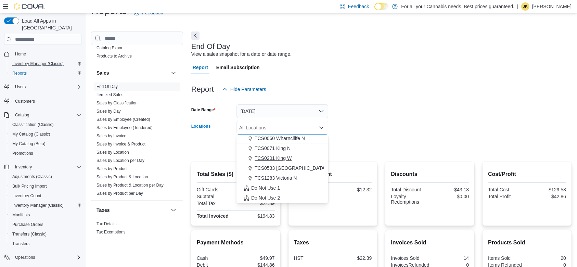
click at [273, 157] on span "TCS0201 King W" at bounding box center [273, 158] width 37 height 7
click at [378, 129] on form "Date Range Today Locations TCS0201 King W Combo box. Selected. TCS0201 King W. …" at bounding box center [381, 125] width 380 height 58
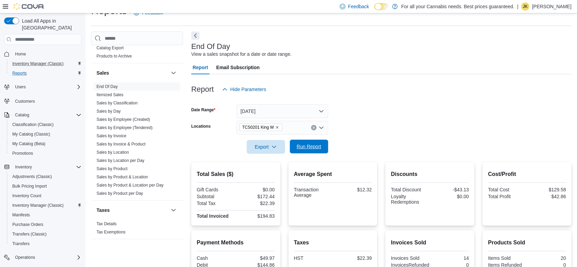
click at [321, 148] on span "Run Report" at bounding box center [309, 147] width 30 height 14
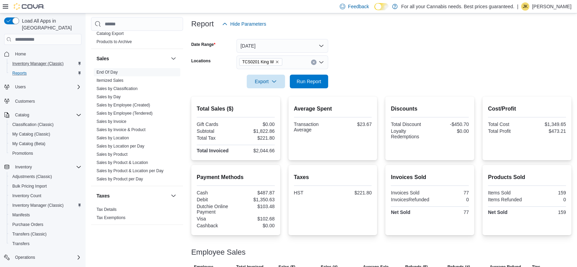
scroll to position [105, 0]
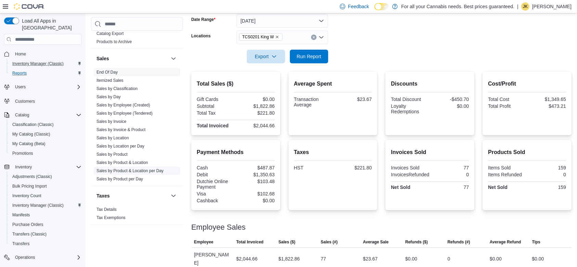
click at [153, 170] on link "Sales by Product & Location per Day" at bounding box center [130, 170] width 67 height 5
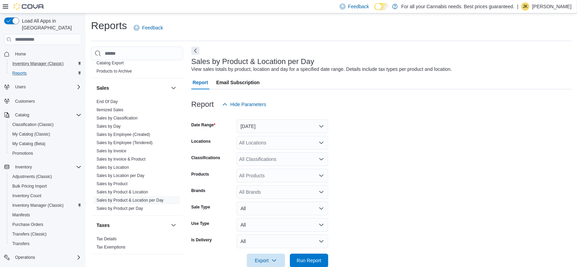
scroll to position [14, 0]
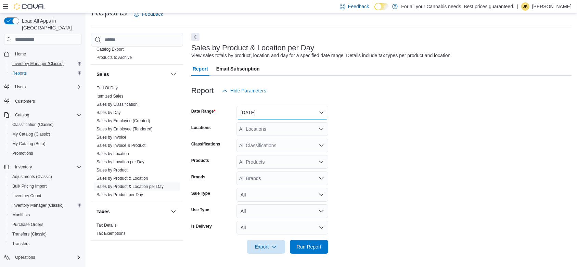
click at [266, 117] on button "Yesterday" at bounding box center [283, 113] width 92 height 14
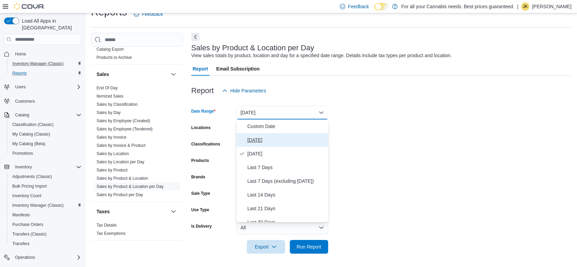
click at [263, 144] on button "Today" at bounding box center [283, 140] width 92 height 14
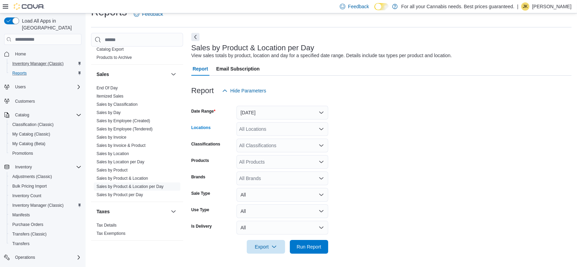
click at [268, 131] on div "All Locations" at bounding box center [283, 129] width 92 height 14
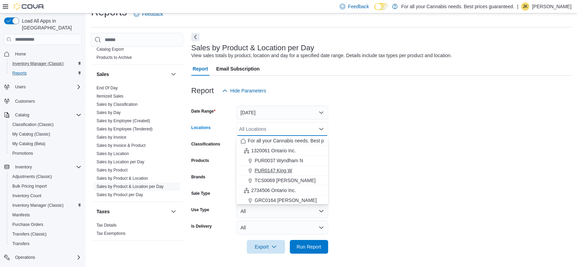
click at [270, 167] on span "PUR0147 King W" at bounding box center [274, 170] width 38 height 7
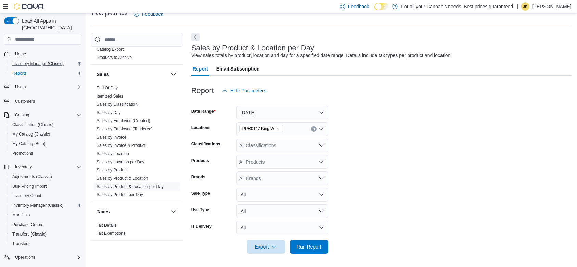
click at [357, 150] on form "Date Range Today Locations PUR0147 King W Classifications All Classifications P…" at bounding box center [381, 176] width 380 height 156
click at [299, 146] on div "All Classifications" at bounding box center [283, 146] width 92 height 14
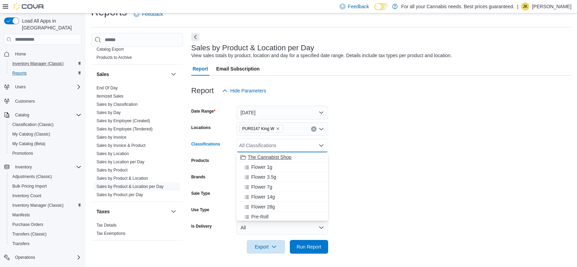
click at [282, 159] on span "The Cannabist Shop" at bounding box center [270, 157] width 44 height 7
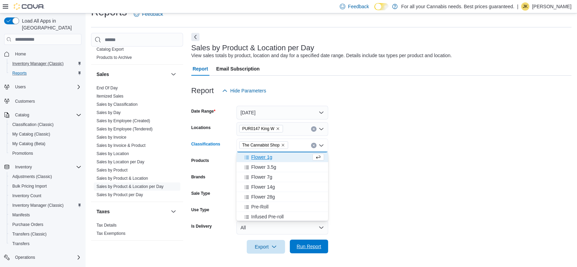
click at [306, 245] on span "Run Report" at bounding box center [309, 246] width 25 height 7
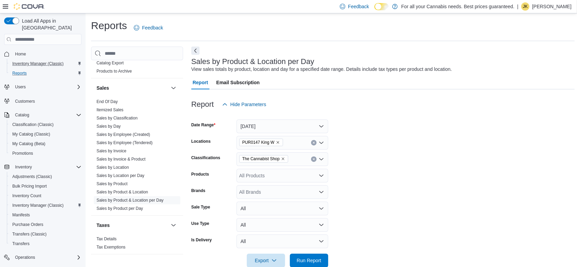
click at [313, 142] on icon "Clear input" at bounding box center [314, 143] width 2 height 2
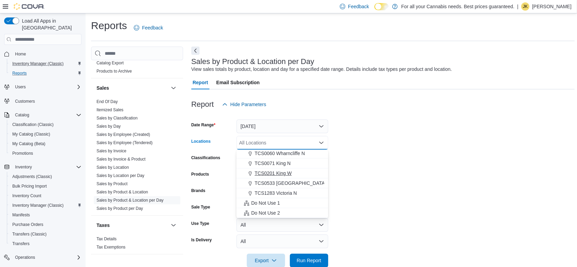
click at [279, 173] on span "TCS0201 King W" at bounding box center [273, 173] width 37 height 7
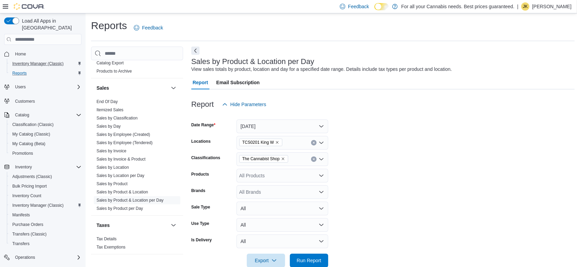
click at [371, 150] on form "Date Range Today Locations TCS0201 King W Classifications The Cannabist Shop Pr…" at bounding box center [383, 189] width 384 height 156
click at [314, 158] on icon "Clear input" at bounding box center [314, 159] width 3 height 3
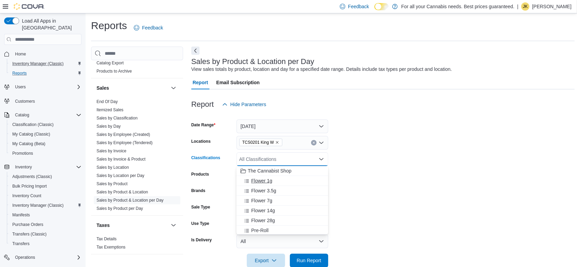
click at [286, 182] on div "Flower 1g" at bounding box center [283, 180] width 84 height 7
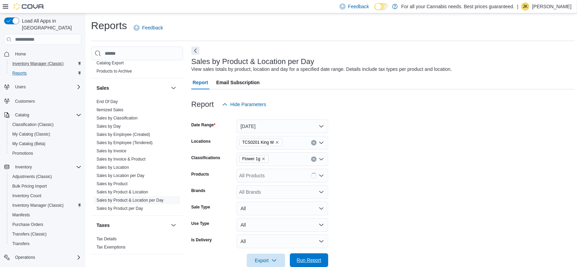
click at [313, 251] on span "Run Report" at bounding box center [309, 260] width 30 height 14
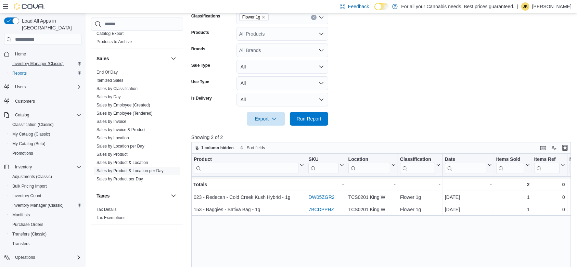
scroll to position [62, 0]
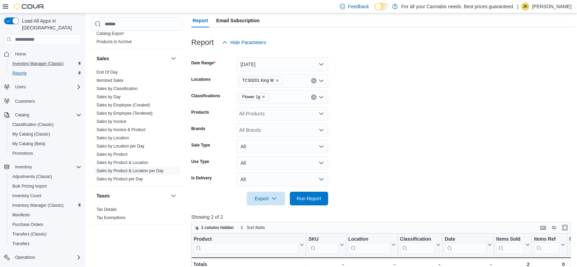
click at [313, 98] on icon "Clear input" at bounding box center [314, 97] width 3 height 3
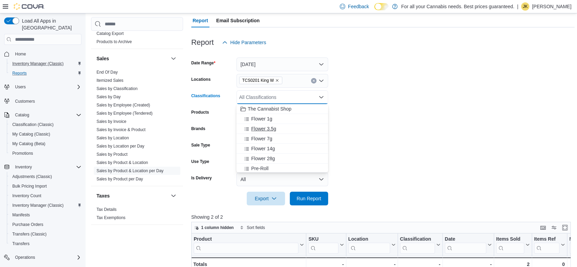
click at [282, 125] on button "Flower 3.5g" at bounding box center [283, 129] width 92 height 10
click at [310, 202] on span "Run Report" at bounding box center [309, 198] width 30 height 14
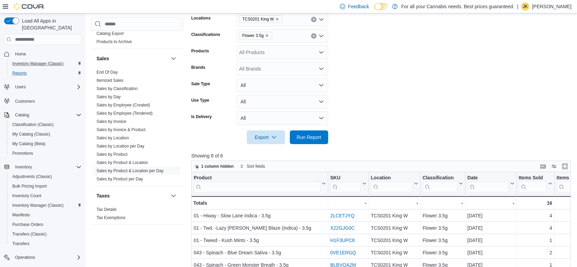
scroll to position [116, 0]
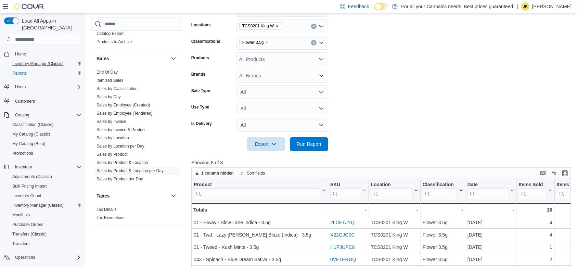
click at [313, 43] on icon "Clear input" at bounding box center [314, 43] width 2 height 2
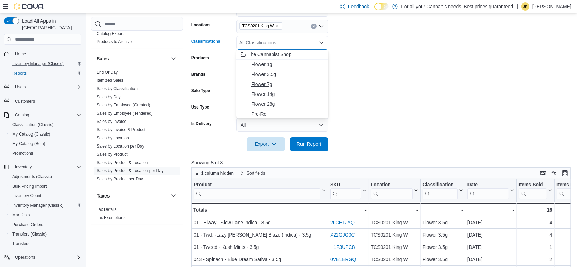
click at [281, 84] on div "Flower 7g" at bounding box center [283, 84] width 84 height 7
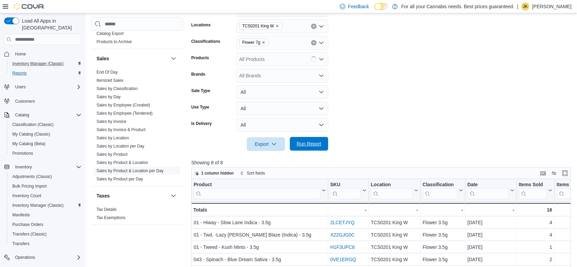
click at [299, 141] on span "Run Report" at bounding box center [309, 143] width 25 height 7
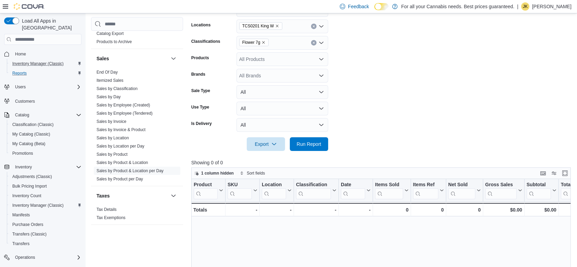
click at [313, 43] on icon "Clear input" at bounding box center [314, 42] width 3 height 3
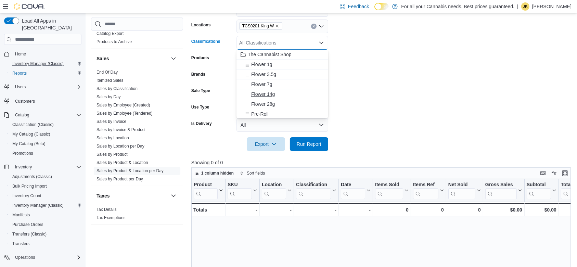
click at [277, 93] on div "Flower 14g" at bounding box center [283, 94] width 84 height 7
click at [307, 148] on span "Run Report" at bounding box center [309, 144] width 30 height 14
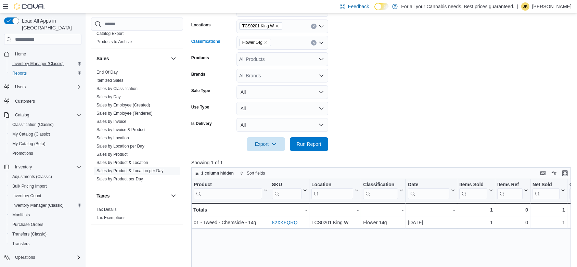
click at [314, 42] on icon "Clear input" at bounding box center [314, 43] width 2 height 2
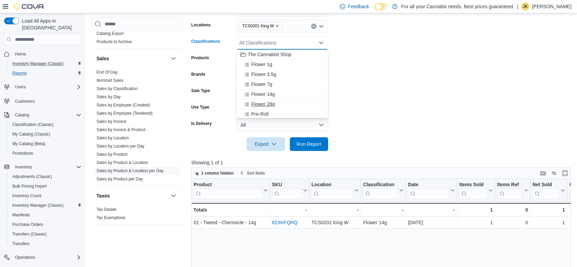
click at [276, 104] on div "Flower 28g" at bounding box center [283, 104] width 84 height 7
click at [304, 142] on span "Run Report" at bounding box center [309, 143] width 25 height 7
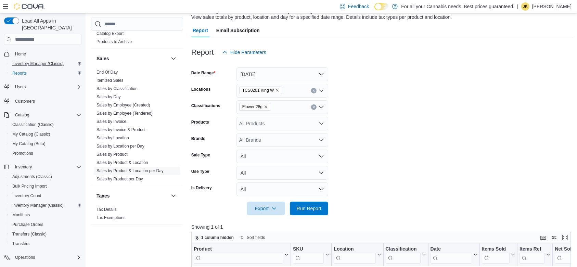
scroll to position [38, 0]
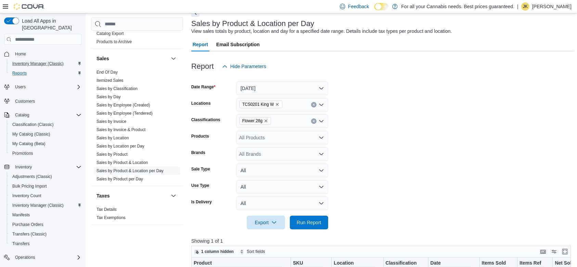
click at [314, 119] on button "Clear input" at bounding box center [313, 120] width 5 height 5
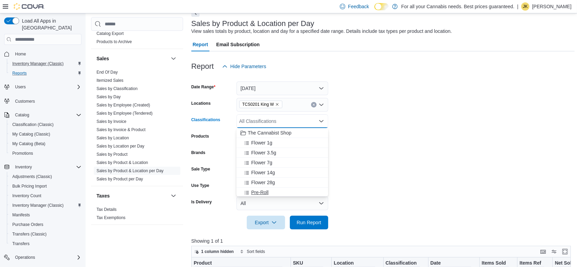
click at [287, 189] on div "Pre-Roll" at bounding box center [283, 192] width 84 height 7
click at [311, 223] on span "Run Report" at bounding box center [309, 222] width 25 height 7
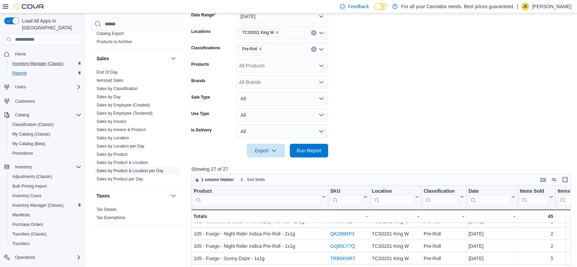
scroll to position [102, 0]
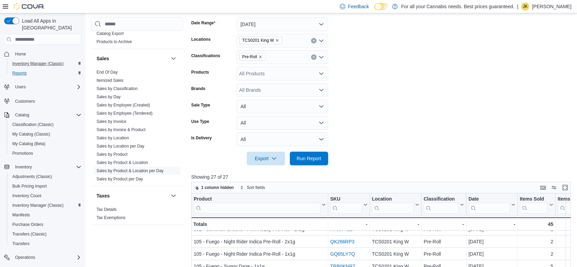
click at [313, 55] on button "Clear input" at bounding box center [313, 56] width 5 height 5
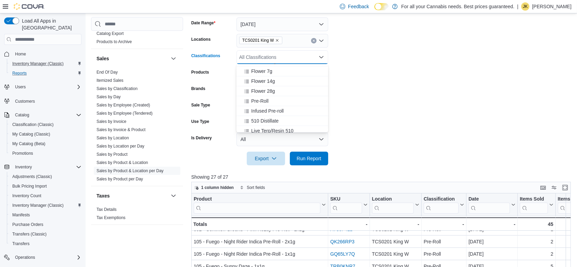
scroll to position [50, 0]
click at [287, 88] on div "Infused Pre-roll" at bounding box center [283, 88] width 84 height 7
click at [315, 167] on div at bounding box center [383, 169] width 384 height 8
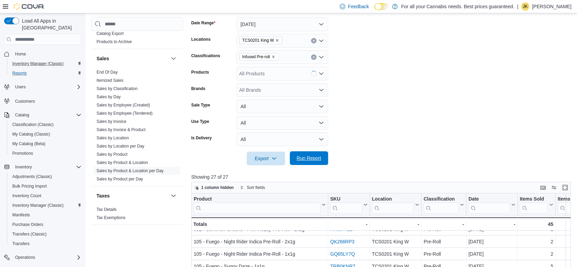
click at [316, 160] on span "Run Report" at bounding box center [309, 158] width 25 height 7
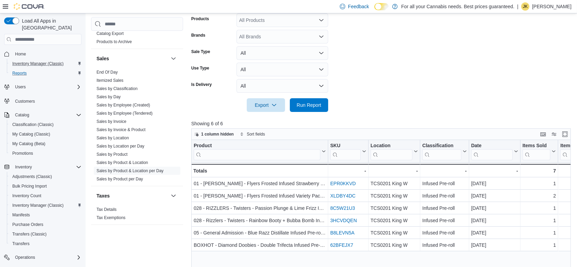
scroll to position [107, 0]
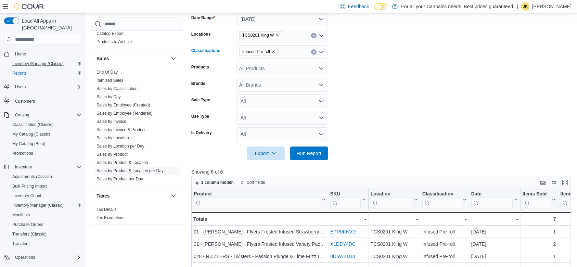
click at [314, 51] on icon "Clear input" at bounding box center [314, 52] width 2 height 2
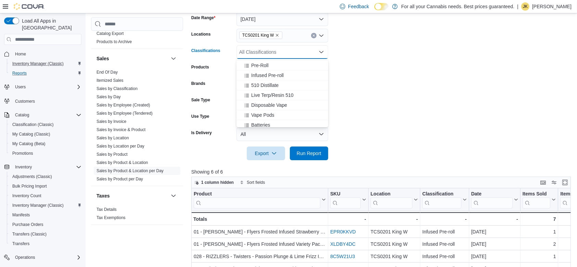
scroll to position [64, 0]
click at [307, 82] on button "510 Distillate" at bounding box center [283, 79] width 92 height 10
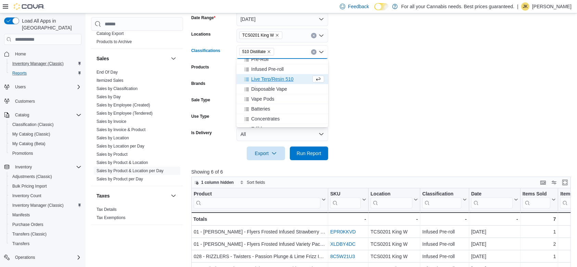
click at [302, 81] on div "Live Terp/Resin 510" at bounding box center [276, 79] width 71 height 7
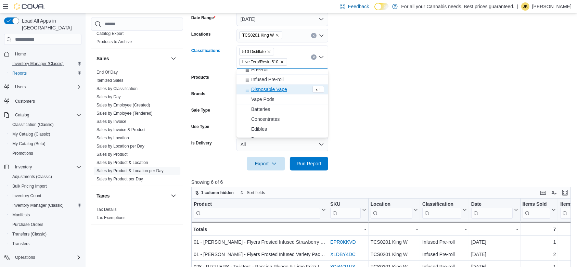
click at [295, 88] on div "Disposable Vape" at bounding box center [276, 89] width 71 height 7
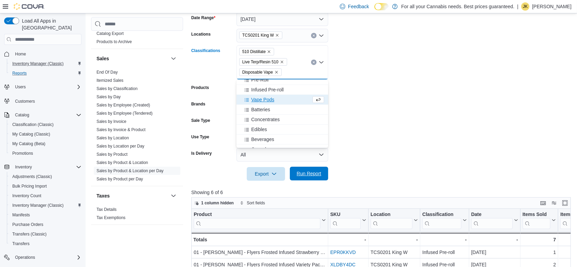
click at [308, 167] on span "Run Report" at bounding box center [309, 174] width 30 height 14
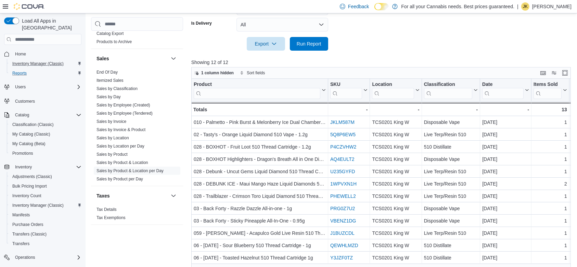
scroll to position [107, 0]
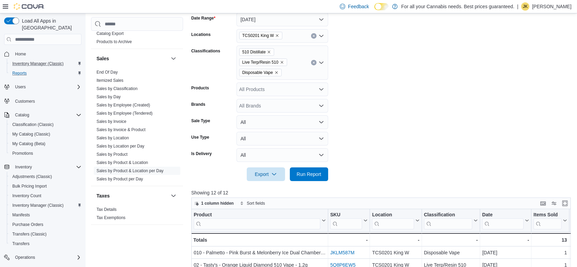
click at [313, 64] on icon "Clear input" at bounding box center [314, 62] width 3 height 3
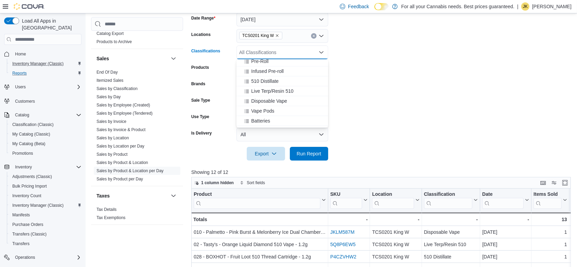
scroll to position [74, 0]
click at [280, 118] on div "Concentrates" at bounding box center [283, 118] width 84 height 7
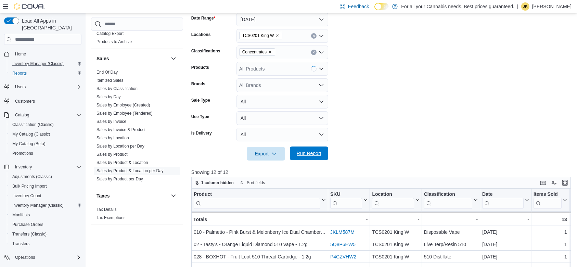
click at [299, 154] on span "Run Report" at bounding box center [309, 153] width 25 height 7
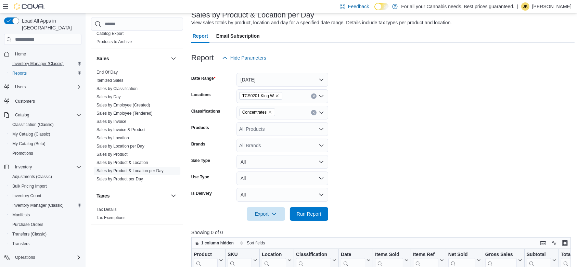
scroll to position [42, 0]
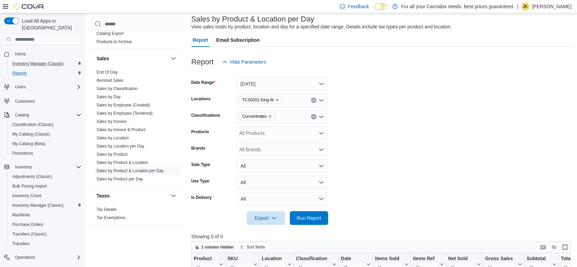
click at [313, 117] on icon "Clear input" at bounding box center [314, 116] width 3 height 3
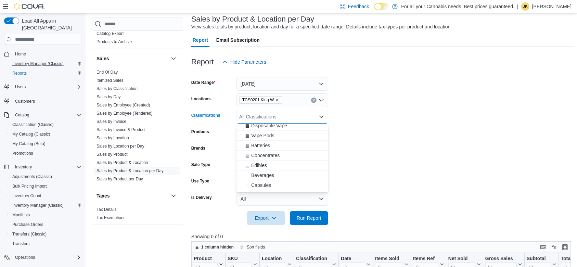
scroll to position [110, 0]
click at [300, 157] on div "Edibles" at bounding box center [283, 157] width 84 height 7
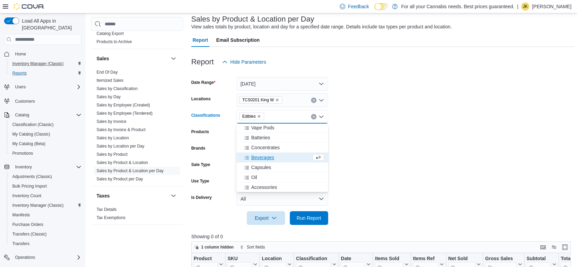
click at [291, 157] on div "Beverages" at bounding box center [276, 157] width 71 height 7
click at [304, 220] on span "Run Report" at bounding box center [309, 217] width 25 height 7
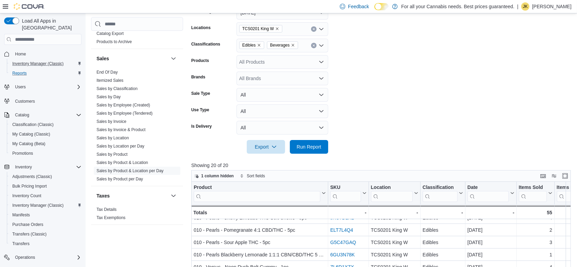
scroll to position [12, 0]
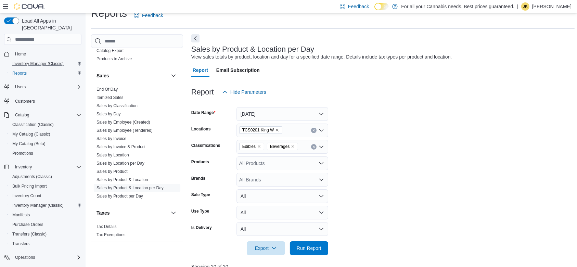
click at [312, 146] on button "Clear input" at bounding box center [313, 146] width 5 height 5
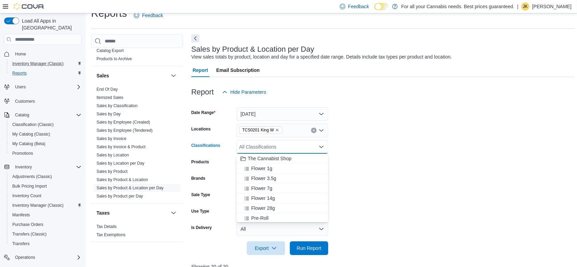
drag, startPoint x: 323, startPoint y: 167, endPoint x: 324, endPoint y: 174, distance: 7.2
click at [324, 174] on div "The Cannabist Shop Flower 1g Flower 3.5g Flower 7g Flower 14g Flower 28g Pre-Ro…" at bounding box center [283, 188] width 92 height 68
click at [273, 207] on button "Capsules" at bounding box center [283, 203] width 92 height 10
click at [269, 208] on button "Accessories" at bounding box center [283, 213] width 92 height 10
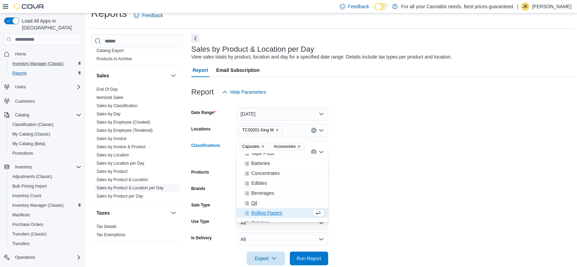
click at [273, 201] on div "Oil" at bounding box center [283, 203] width 84 height 7
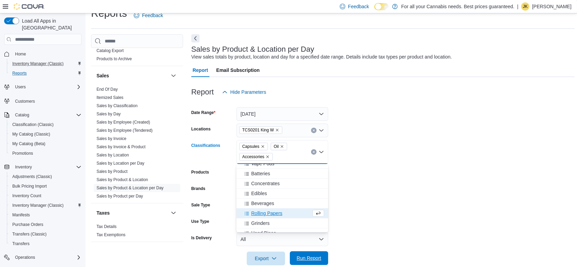
click at [308, 251] on span "Run Report" at bounding box center [309, 258] width 25 height 7
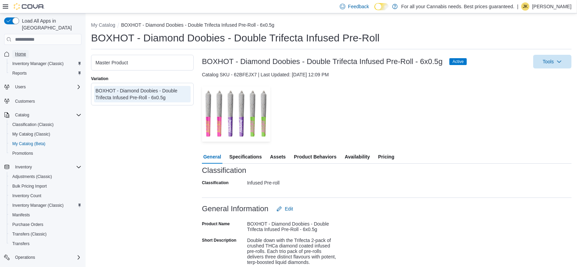
click at [22, 51] on span "Home" at bounding box center [20, 53] width 11 height 5
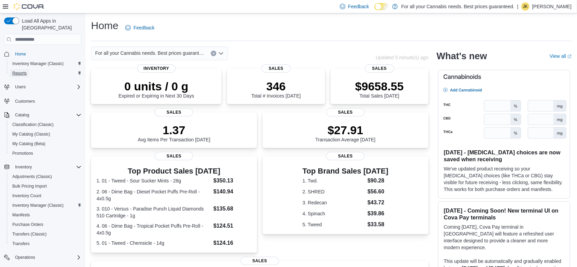
click at [24, 69] on span "Reports" at bounding box center [19, 73] width 14 height 8
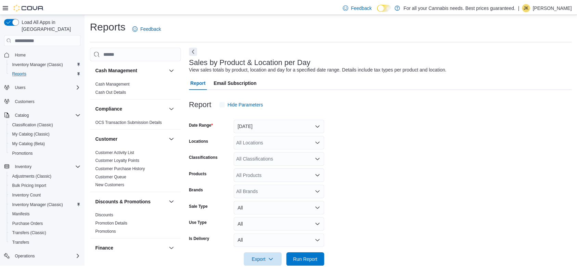
scroll to position [14, 0]
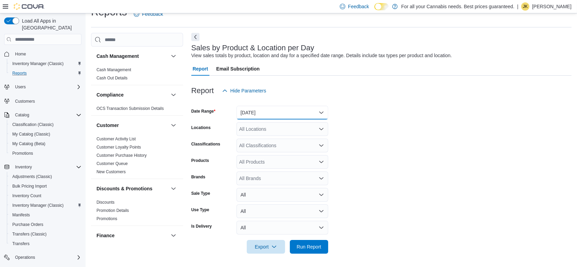
click at [274, 111] on button "Yesterday" at bounding box center [283, 113] width 92 height 14
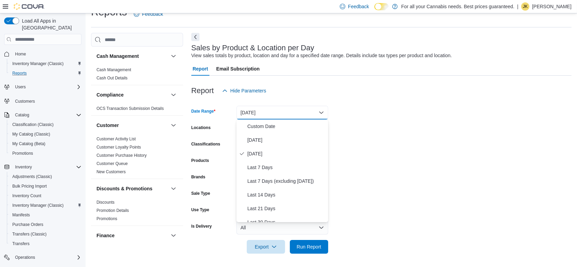
click at [349, 111] on form "Date Range Yesterday Locations All Locations Classifications All Classification…" at bounding box center [381, 176] width 380 height 156
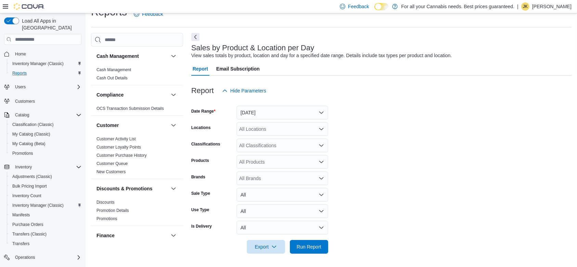
click at [299, 128] on div "All Locations" at bounding box center [283, 129] width 92 height 14
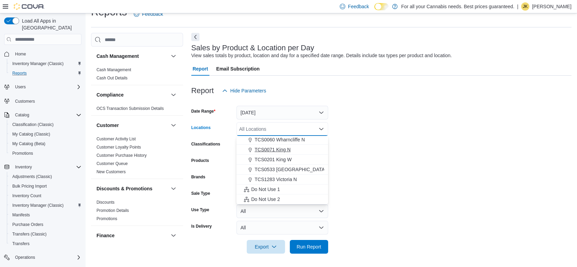
click at [289, 150] on span "TCS0071 King N" at bounding box center [273, 149] width 36 height 7
click at [387, 151] on form "Date Range Yesterday Locations TCS0071 King N Combo box. Selected. TCS0071 King…" at bounding box center [381, 176] width 380 height 156
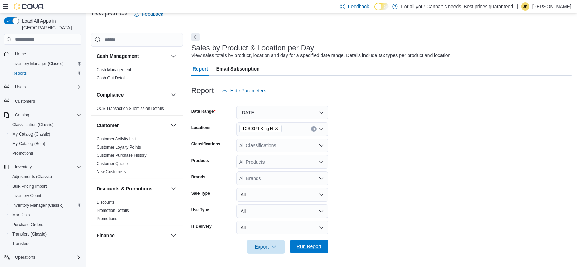
click at [325, 240] on button "Run Report" at bounding box center [309, 247] width 38 height 14
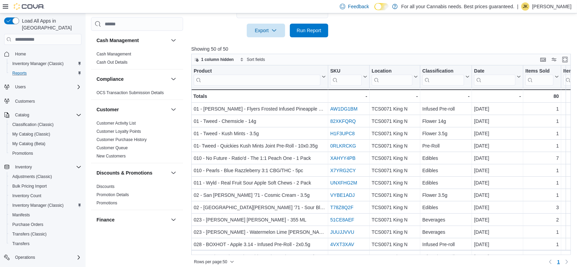
scroll to position [55, 0]
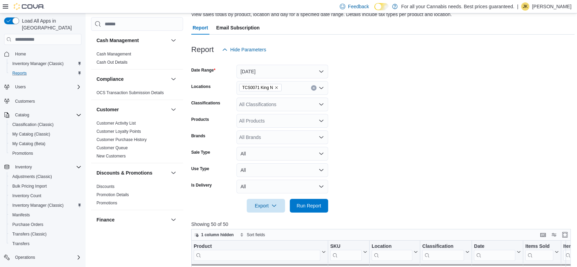
click at [284, 105] on div "All Classifications" at bounding box center [283, 105] width 92 height 14
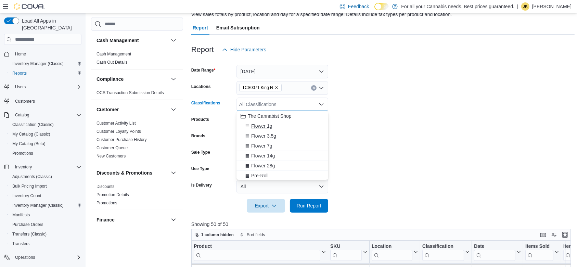
click at [267, 125] on span "Flower 1g" at bounding box center [261, 126] width 21 height 7
click at [271, 129] on span "Flower 3.5g" at bounding box center [263, 126] width 25 height 7
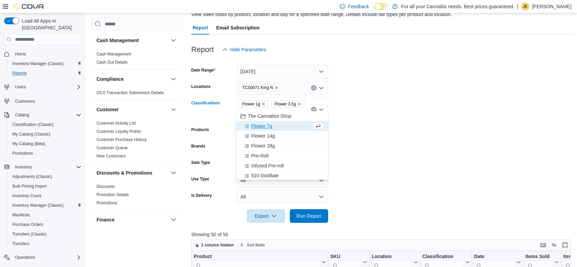
click at [274, 130] on button "Flower 7g" at bounding box center [283, 126] width 92 height 10
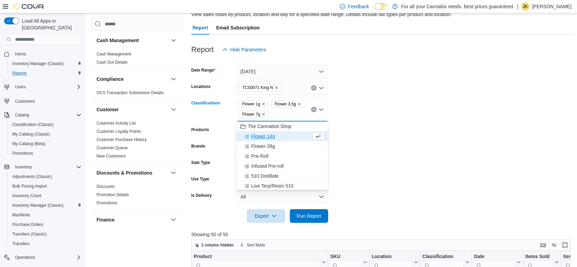
click at [277, 131] on button "Flower 14g" at bounding box center [283, 136] width 92 height 10
click at [277, 135] on div "Flower 28g" at bounding box center [276, 136] width 71 height 7
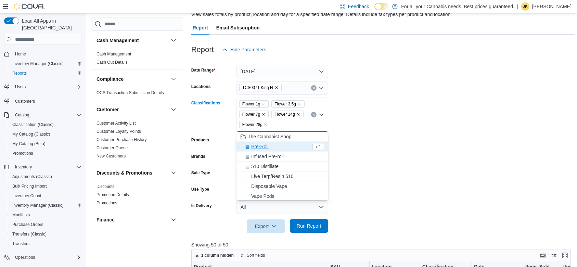
click at [315, 223] on span "Run Report" at bounding box center [309, 226] width 25 height 7
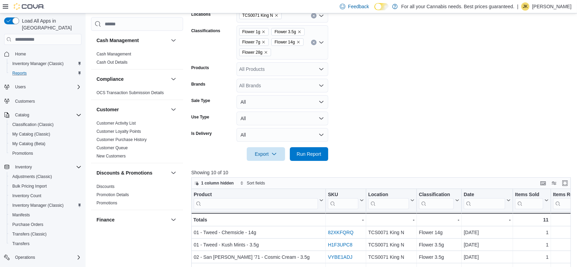
scroll to position [124, 0]
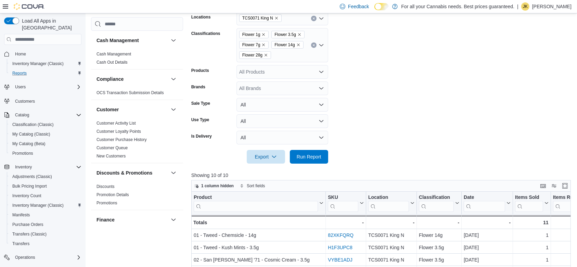
click at [314, 45] on icon "Clear input" at bounding box center [314, 45] width 3 height 3
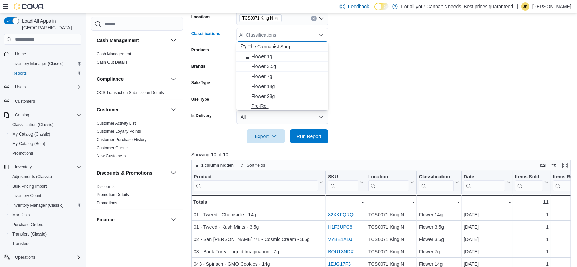
click at [285, 105] on div "Pre-Roll" at bounding box center [283, 106] width 84 height 7
click at [284, 105] on div "Infused Pre-roll" at bounding box center [276, 105] width 71 height 7
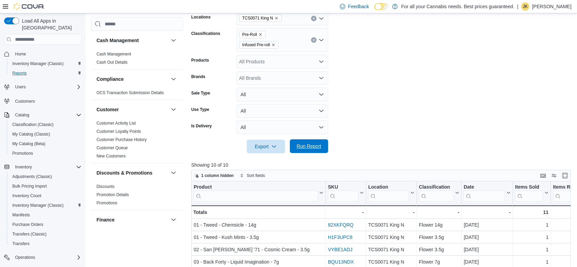
click at [301, 148] on span "Run Report" at bounding box center [309, 146] width 25 height 7
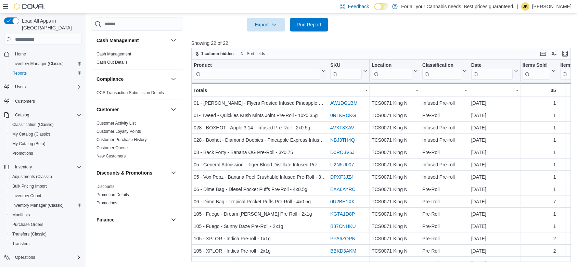
scroll to position [141, 0]
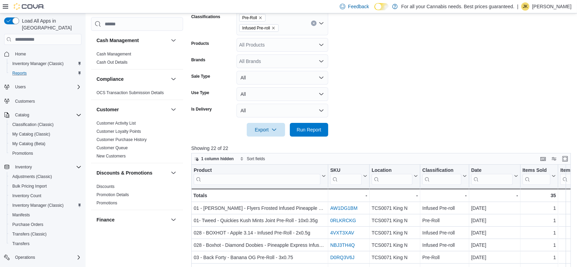
click at [312, 25] on button "Clear input" at bounding box center [313, 23] width 5 height 5
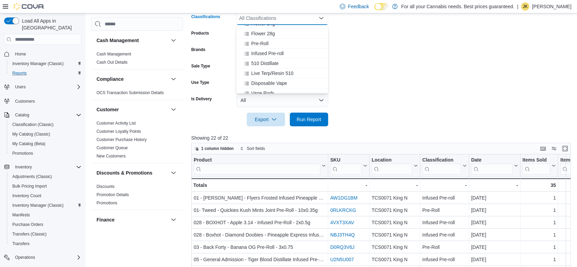
scroll to position [52, 0]
click at [291, 55] on div "510 Distillate" at bounding box center [283, 57] width 84 height 7
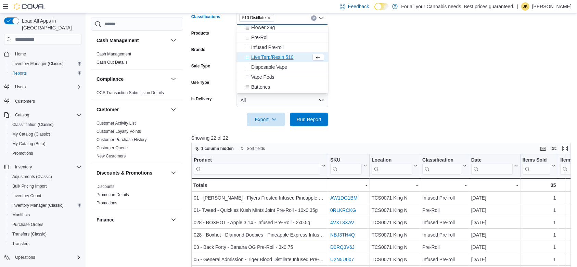
click at [291, 58] on span "Live Terp/Resin 510" at bounding box center [272, 57] width 42 height 7
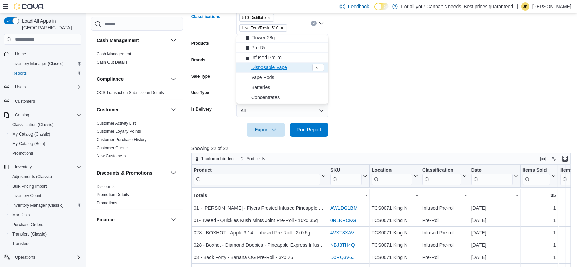
click at [285, 70] on span "Disposable Vape" at bounding box center [269, 67] width 36 height 7
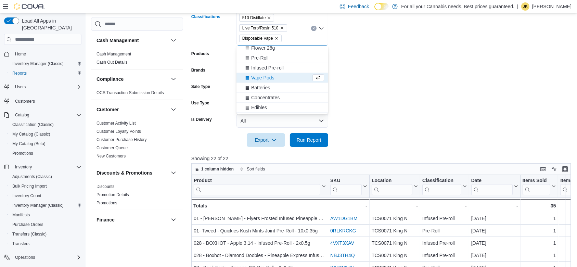
click at [278, 79] on div "Vape Pods" at bounding box center [276, 77] width 71 height 7
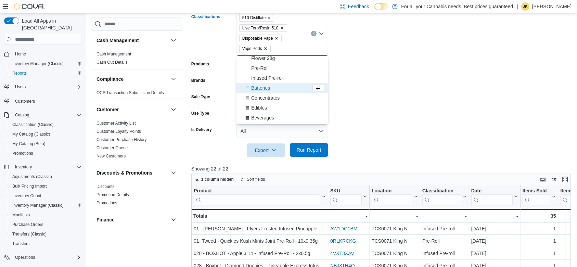
click at [308, 146] on span "Run Report" at bounding box center [309, 150] width 30 height 14
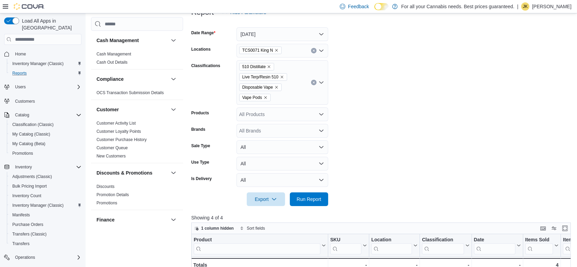
scroll to position [87, 0]
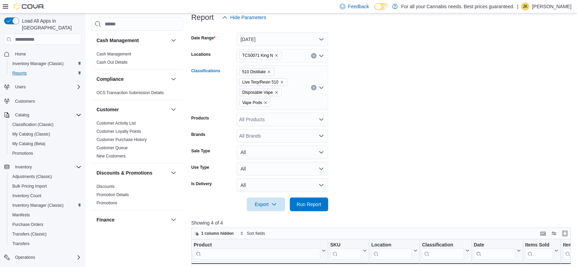
click at [315, 84] on div "510 Distillate Live Terp/Resin 510 Disposable Vape Vape Pods" at bounding box center [283, 87] width 92 height 45
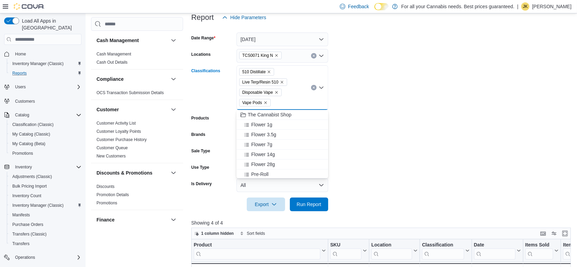
click at [314, 87] on icon "Clear input" at bounding box center [314, 88] width 2 height 2
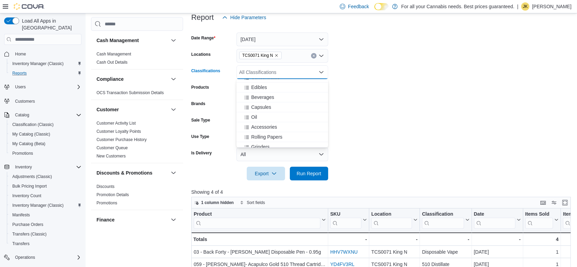
scroll to position [146, 0]
click at [283, 88] on div "Beverages" at bounding box center [283, 87] width 84 height 7
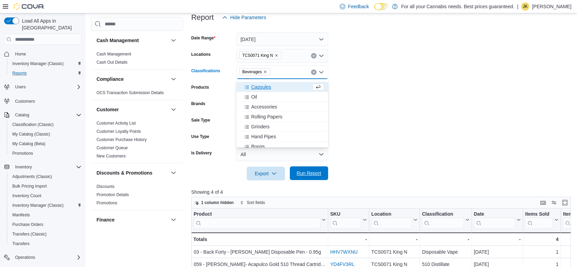
click at [318, 175] on span "Run Report" at bounding box center [309, 173] width 25 height 7
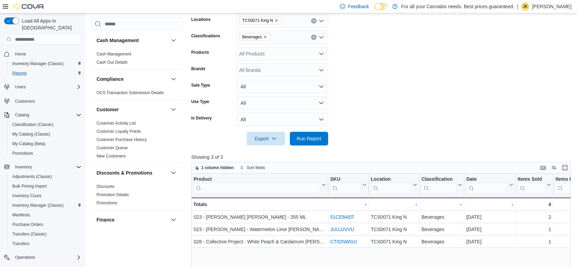
scroll to position [71, 0]
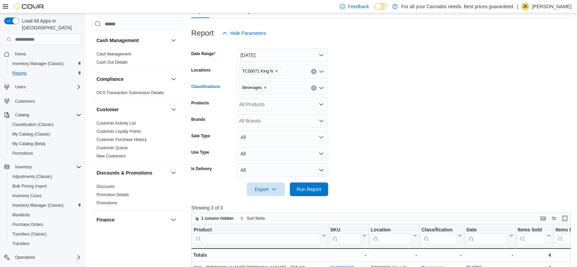
click at [314, 87] on icon "Clear input" at bounding box center [314, 88] width 3 height 3
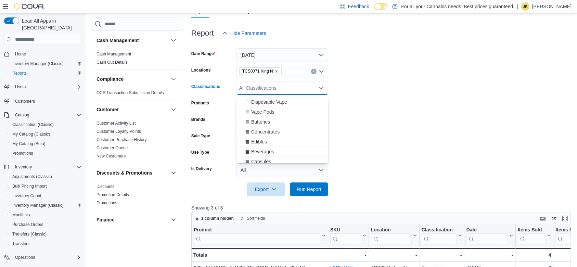
scroll to position [99, 0]
click at [282, 140] on div "Edibles" at bounding box center [283, 139] width 84 height 7
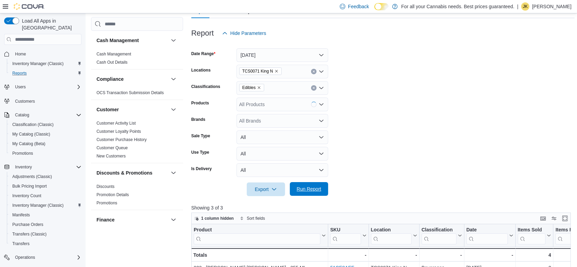
click at [307, 190] on span "Run Report" at bounding box center [309, 189] width 25 height 7
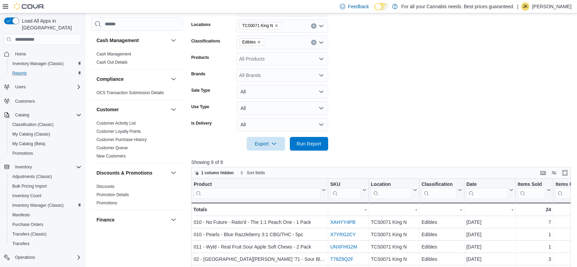
scroll to position [16, 0]
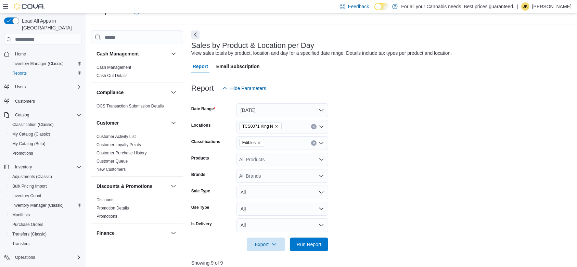
click at [313, 141] on button "Clear input" at bounding box center [313, 142] width 5 height 5
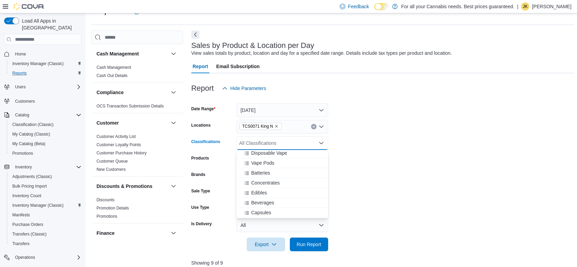
scroll to position [113, 0]
click at [304, 199] on div "Capsules" at bounding box center [283, 200] width 84 height 7
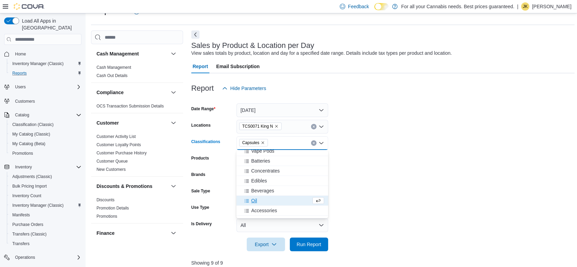
click at [298, 202] on div "Oil" at bounding box center [276, 200] width 71 height 7
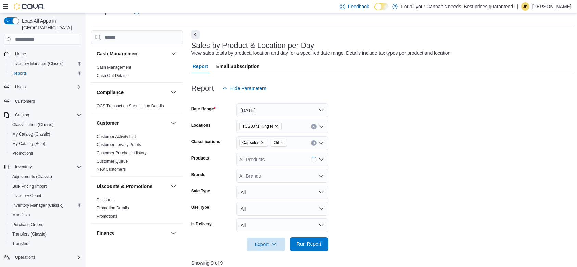
click at [308, 242] on span "Run Report" at bounding box center [309, 244] width 25 height 7
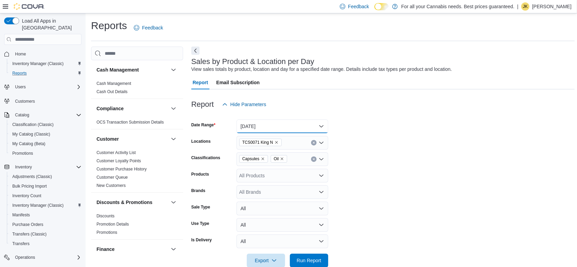
click at [290, 122] on button "Yesterday" at bounding box center [283, 126] width 92 height 14
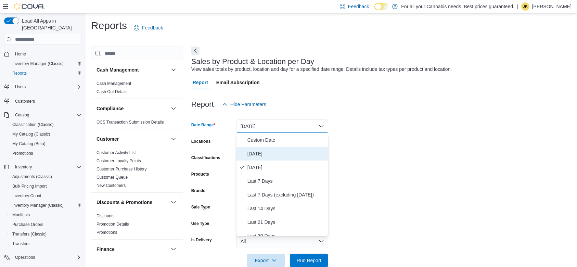
click at [260, 158] on button "Today" at bounding box center [283, 154] width 92 height 14
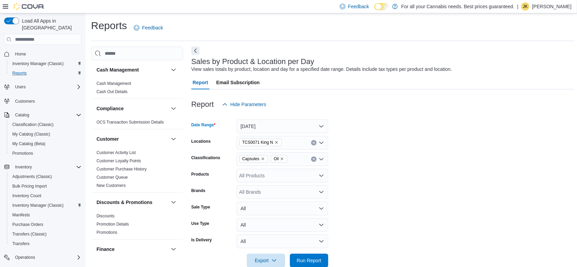
click at [363, 166] on form "Date Range Today Locations TCS0071 King N Classifications Capsules Oil Products…" at bounding box center [383, 189] width 384 height 156
click at [312, 262] on span "Run Report" at bounding box center [309, 260] width 25 height 7
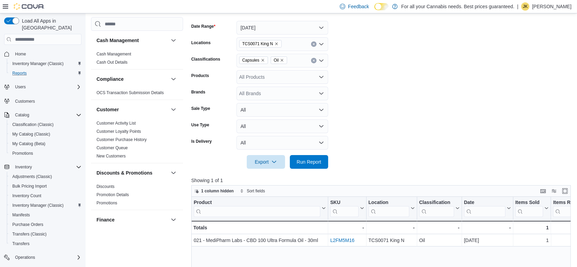
scroll to position [97, 0]
click at [314, 62] on icon "Clear input" at bounding box center [314, 62] width 2 height 2
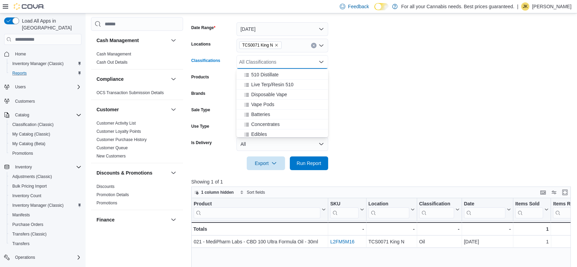
scroll to position [95, 0]
click at [285, 116] on div "Edibles" at bounding box center [283, 117] width 84 height 7
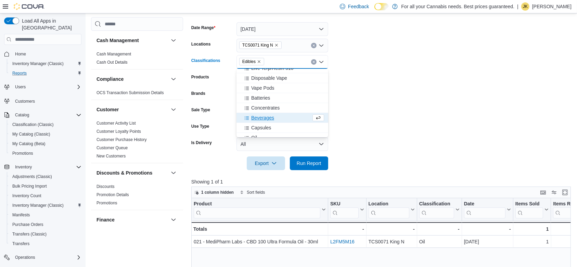
click at [285, 116] on div "Beverages" at bounding box center [276, 117] width 71 height 7
click at [279, 105] on span "Concentrates" at bounding box center [265, 107] width 28 height 7
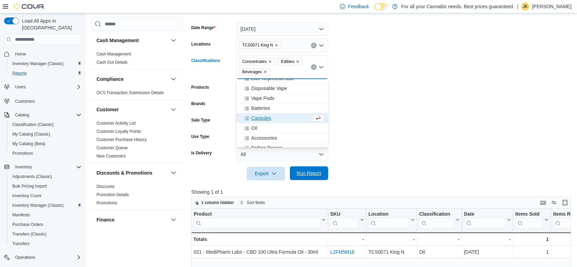
click at [319, 173] on span "Run Report" at bounding box center [309, 173] width 25 height 7
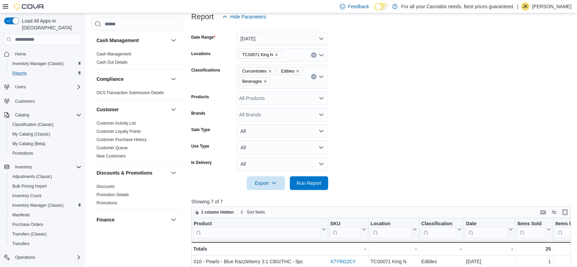
scroll to position [67, 0]
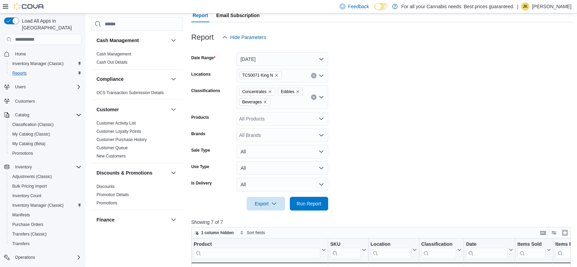
click at [313, 96] on icon "Clear input" at bounding box center [314, 97] width 3 height 3
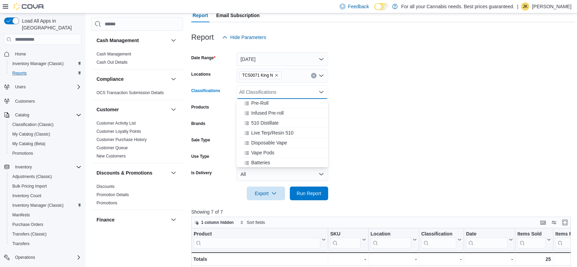
scroll to position [74, 0]
click at [291, 129] on div "Disposable Vape" at bounding box center [283, 128] width 84 height 7
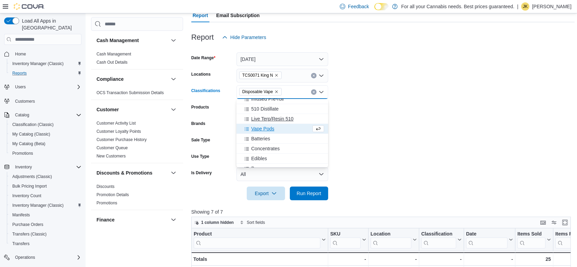
click at [283, 119] on span "Live Terp/Resin 510" at bounding box center [272, 118] width 42 height 7
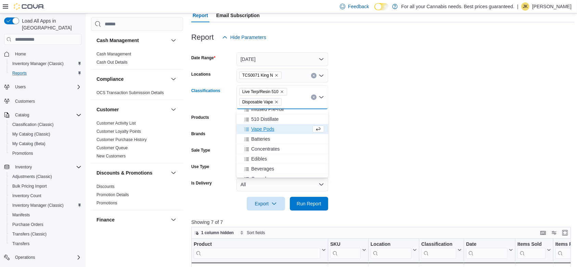
click at [272, 129] on span "Vape Pods" at bounding box center [262, 129] width 23 height 7
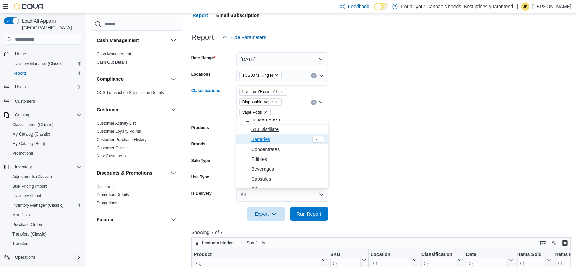
click at [280, 129] on div "510 Distillate" at bounding box center [283, 129] width 84 height 7
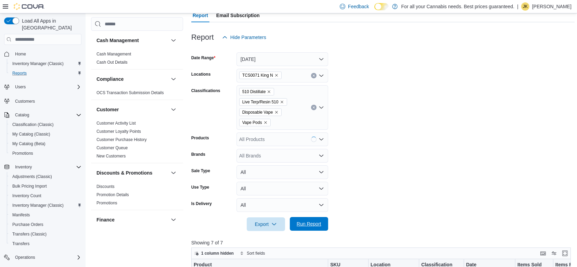
click at [309, 221] on span "Run Report" at bounding box center [309, 223] width 25 height 7
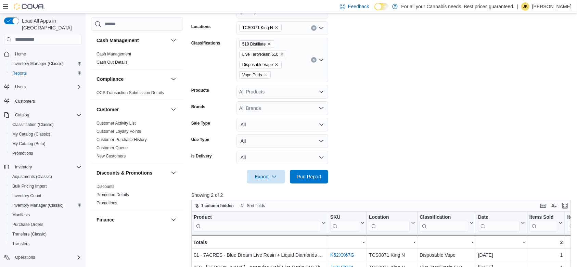
scroll to position [108, 0]
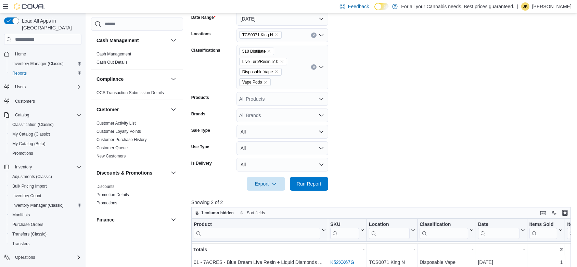
click at [313, 66] on icon "Clear input" at bounding box center [314, 67] width 3 height 3
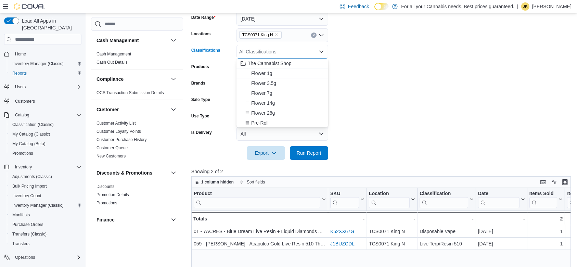
click at [298, 121] on div "Pre-Roll" at bounding box center [283, 122] width 84 height 7
click at [290, 121] on div "Infused Pre-roll" at bounding box center [276, 122] width 71 height 7
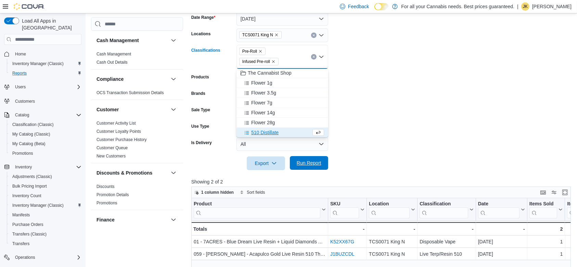
click at [307, 159] on span "Run Report" at bounding box center [309, 163] width 30 height 14
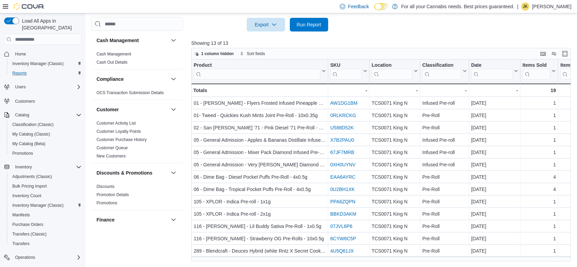
scroll to position [51, 0]
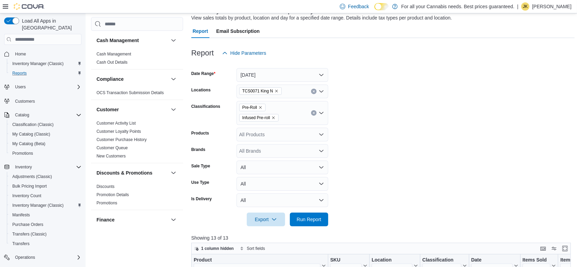
click at [314, 112] on icon "Clear input" at bounding box center [314, 113] width 2 height 2
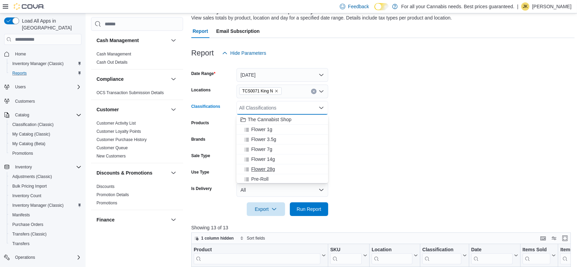
click at [277, 170] on div "Flower 28g" at bounding box center [283, 169] width 84 height 7
click at [273, 161] on span "Flower 14g" at bounding box center [263, 159] width 24 height 7
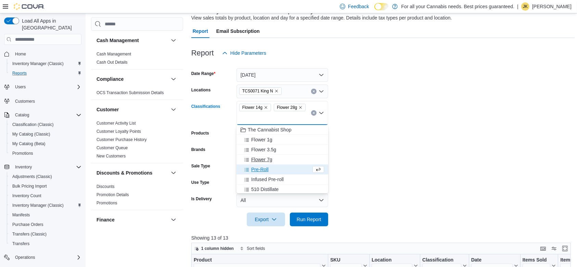
click at [269, 160] on span "Flower 7g" at bounding box center [261, 159] width 21 height 7
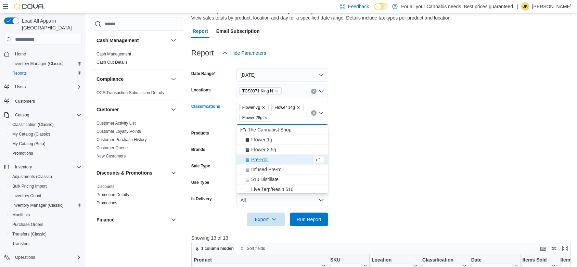
click at [273, 148] on span "Flower 3.5g" at bounding box center [263, 149] width 25 height 7
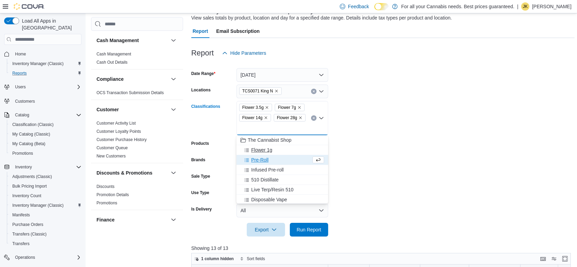
click at [264, 149] on span "Flower 1g" at bounding box center [261, 150] width 21 height 7
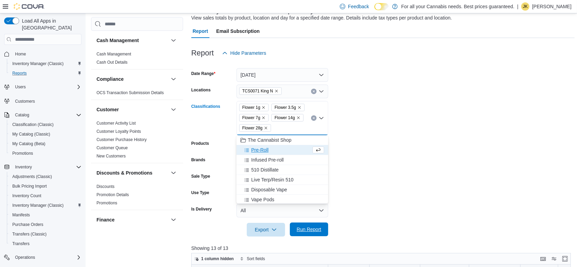
click at [309, 229] on span "Run Report" at bounding box center [309, 229] width 25 height 7
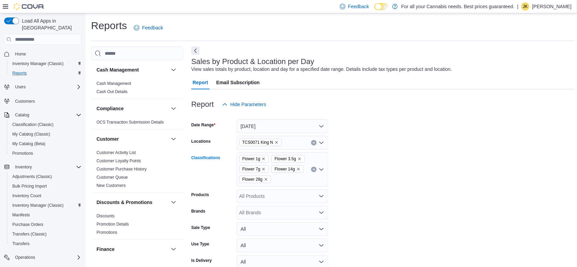
click at [313, 169] on icon "Clear input" at bounding box center [314, 169] width 2 height 2
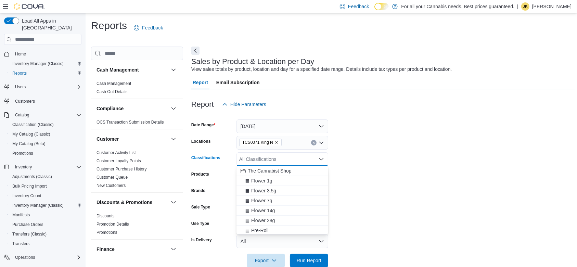
click at [311, 138] on div "TCS0071 King N" at bounding box center [283, 143] width 92 height 14
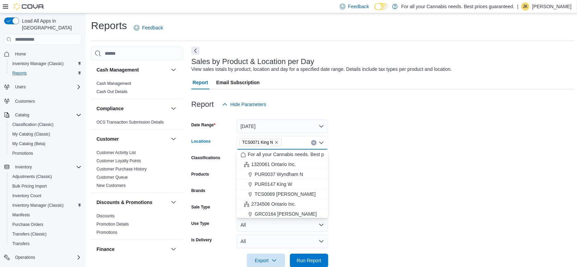
click at [313, 145] on button "Clear input" at bounding box center [313, 142] width 5 height 5
click at [292, 186] on span "PUR0147 King W" at bounding box center [274, 184] width 38 height 7
click at [368, 155] on form "Date Range Today Locations PUR0147 King W Combo box. Selected. PUR0147 King W. …" at bounding box center [383, 189] width 384 height 156
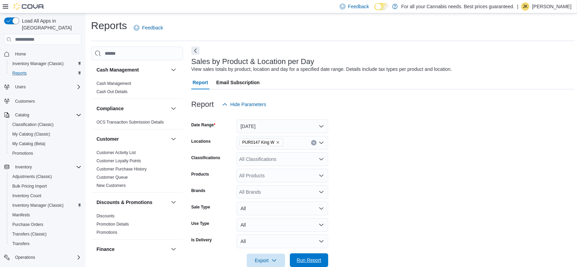
click at [314, 257] on span "Run Report" at bounding box center [309, 260] width 30 height 14
click at [51, 59] on button "Inventory Manager (Classic)" at bounding box center [45, 64] width 77 height 10
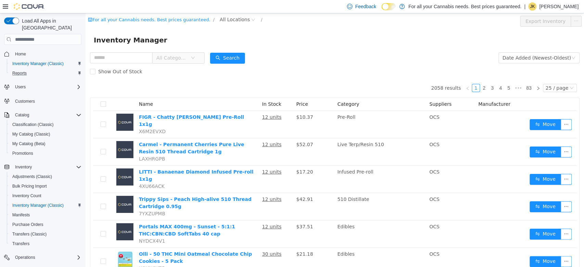
click at [222, 24] on div "For all your Cannabis needs. Best prices guaranteed. / All Locations /" at bounding box center [294, 21] width 412 height 11
click at [222, 21] on span "All Locations" at bounding box center [235, 20] width 30 height 8
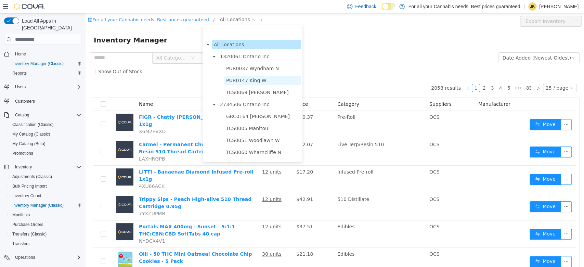
click at [251, 79] on span "PUR0147 King W" at bounding box center [246, 80] width 40 height 5
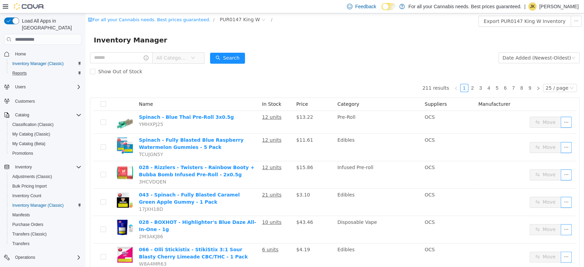
click at [181, 53] on span "All Categories" at bounding box center [173, 58] width 34 height 10
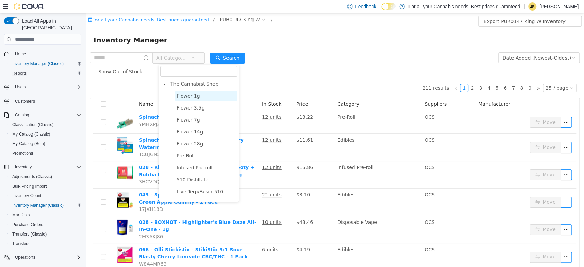
click at [182, 93] on span "Flower 1g" at bounding box center [189, 95] width 24 height 5
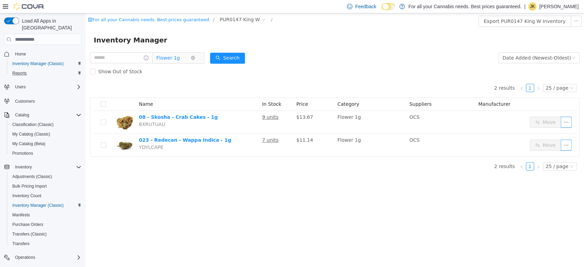
click at [176, 59] on span "Flower 1g" at bounding box center [168, 58] width 24 height 10
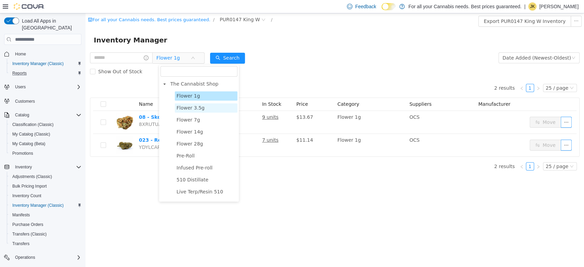
click at [187, 106] on span "Flower 3.5g" at bounding box center [191, 107] width 28 height 5
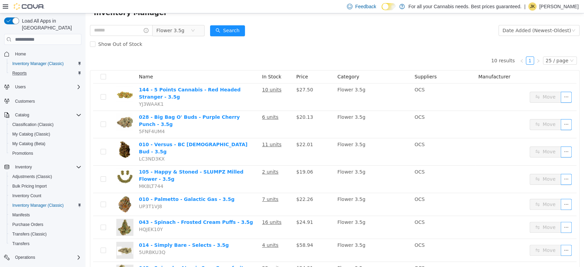
scroll to position [26, 0]
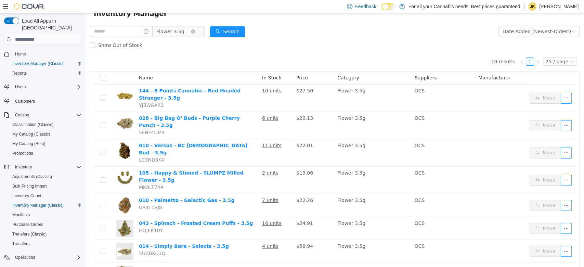
click at [182, 34] on span "Flower 3.5g" at bounding box center [170, 31] width 28 height 10
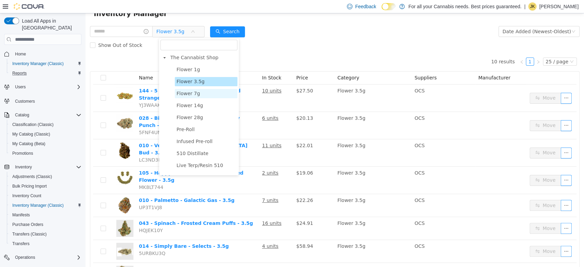
click at [195, 96] on span "Flower 7g" at bounding box center [189, 93] width 24 height 5
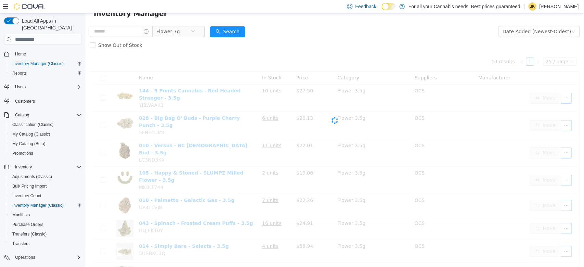
scroll to position [0, 0]
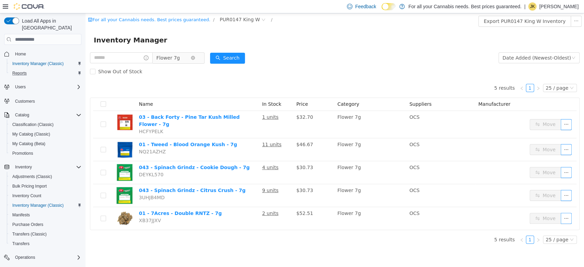
click at [180, 63] on span "Flower 7g" at bounding box center [175, 57] width 47 height 11
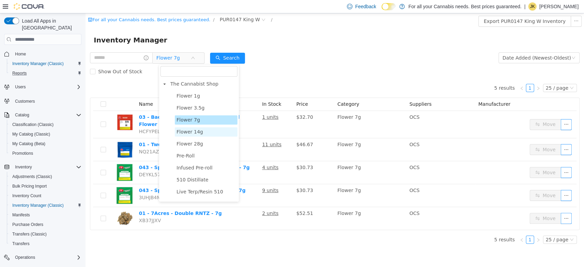
click at [187, 131] on span "Flower 14g" at bounding box center [190, 131] width 26 height 5
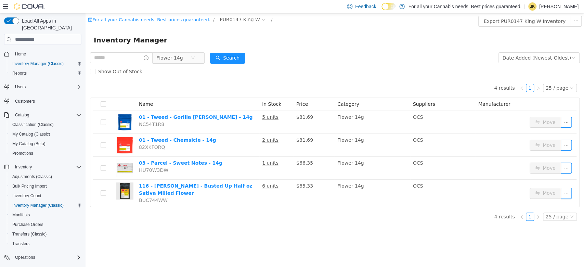
click at [168, 51] on div "Flower 14g" at bounding box center [147, 58] width 115 height 14
click at [168, 53] on span "Flower 14g" at bounding box center [169, 58] width 26 height 10
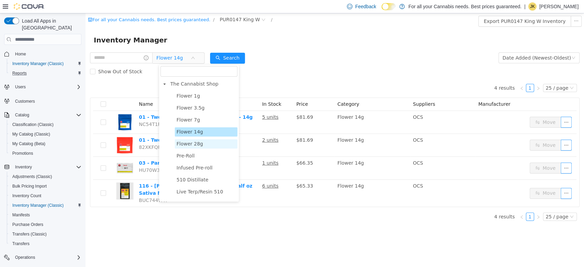
click at [188, 146] on span "Flower 28g" at bounding box center [190, 143] width 26 height 5
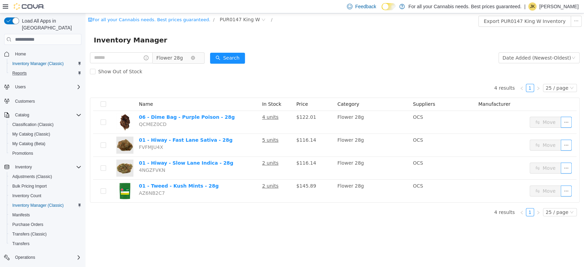
click at [191, 60] on span "Flower 28g" at bounding box center [173, 58] width 34 height 10
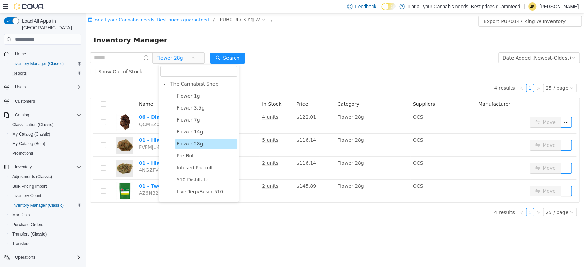
click at [198, 160] on span "Pre-Roll" at bounding box center [206, 155] width 63 height 9
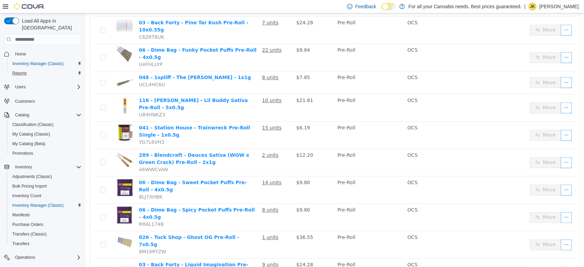
scroll to position [471, 0]
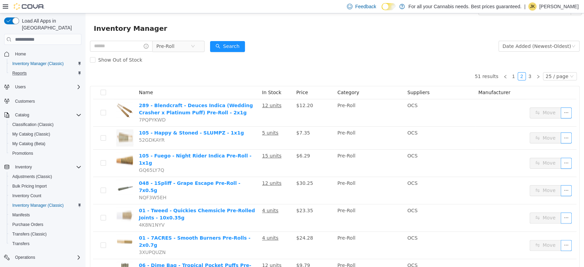
scroll to position [14, 0]
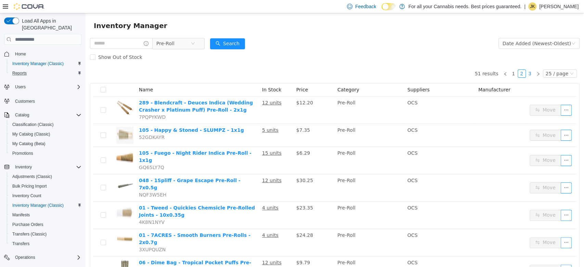
click at [527, 71] on link "3" at bounding box center [531, 74] width 8 height 8
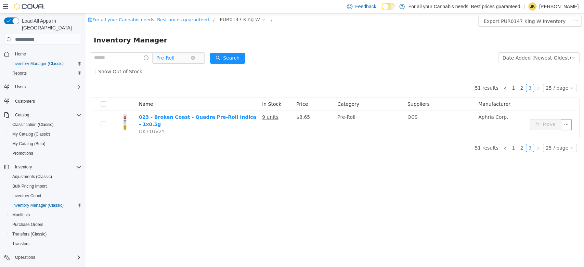
click at [174, 61] on span "Pre-Roll" at bounding box center [165, 58] width 18 height 10
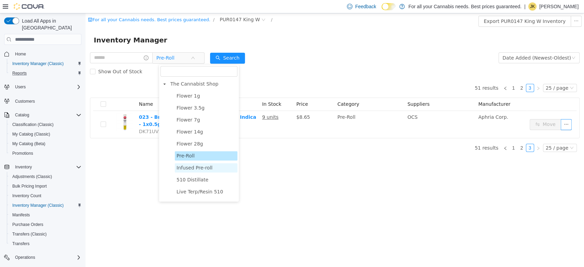
click at [194, 168] on span "Infused Pre-roll" at bounding box center [195, 167] width 36 height 5
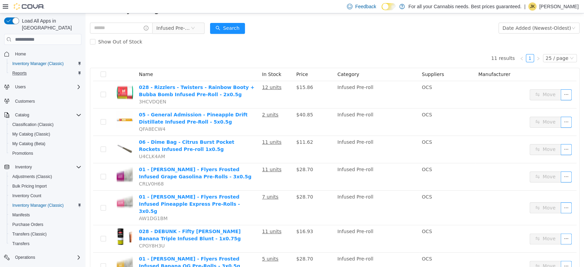
scroll to position [5, 0]
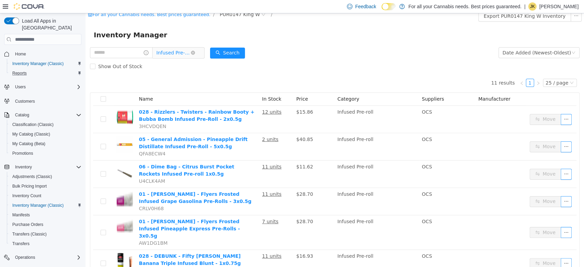
click at [184, 52] on span "Infused Pre-roll" at bounding box center [173, 53] width 34 height 10
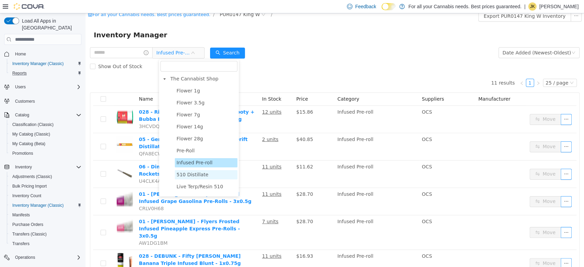
drag, startPoint x: 199, startPoint y: 178, endPoint x: 177, endPoint y: 179, distance: 22.3
click at [177, 179] on span "510 Distillate" at bounding box center [206, 174] width 63 height 9
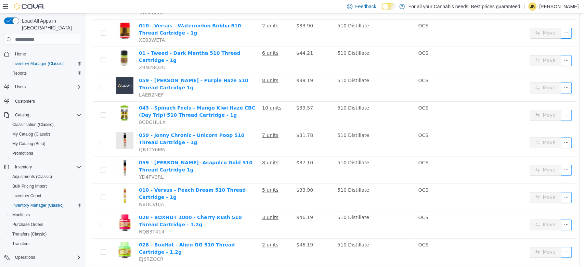
scroll to position [0, 0]
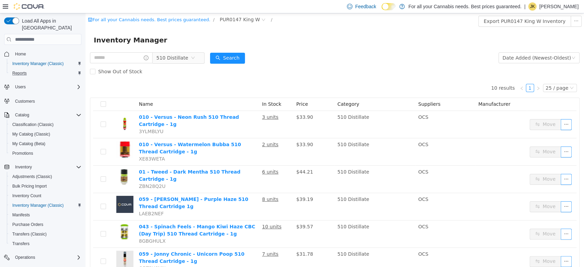
click at [178, 66] on div "Show Out of Stock" at bounding box center [335, 72] width 490 height 14
click at [178, 57] on span "510 Distillate" at bounding box center [172, 58] width 32 height 10
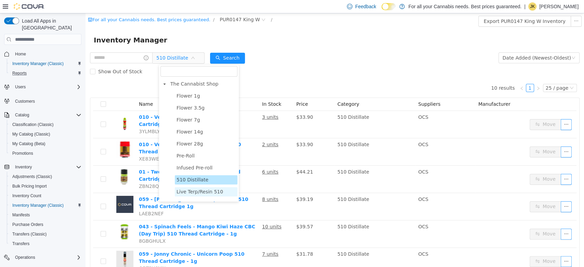
drag, startPoint x: 198, startPoint y: 195, endPoint x: 187, endPoint y: 192, distance: 11.6
click at [187, 192] on span "Live Terp/Resin 510" at bounding box center [200, 191] width 47 height 5
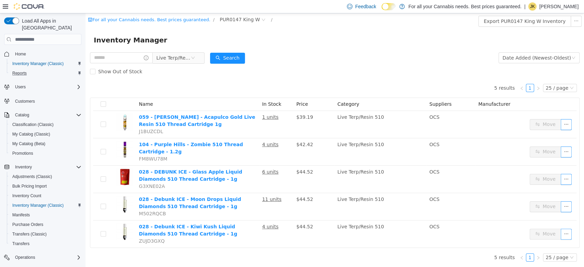
click at [191, 65] on div "Show Out of Stock" at bounding box center [335, 72] width 490 height 14
click at [184, 58] on span "Live Terp/Resin 510" at bounding box center [173, 58] width 34 height 10
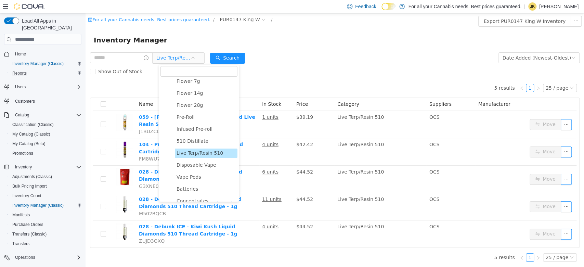
scroll to position [77, 0]
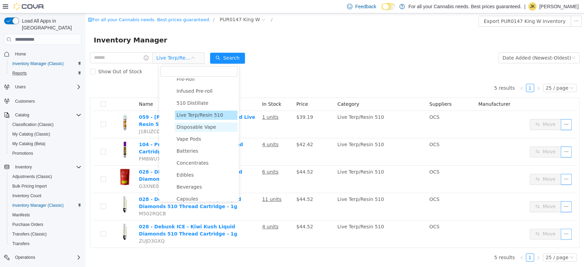
click at [207, 128] on span "Disposable Vape" at bounding box center [197, 126] width 40 height 5
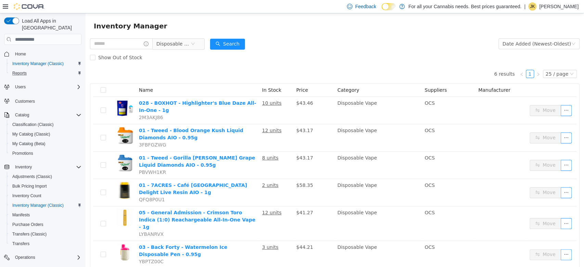
scroll to position [12, 0]
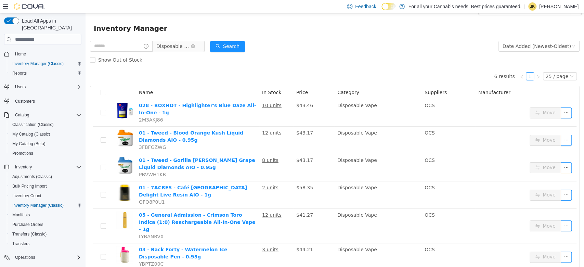
click at [184, 51] on span "Disposable Vape" at bounding box center [175, 46] width 47 height 11
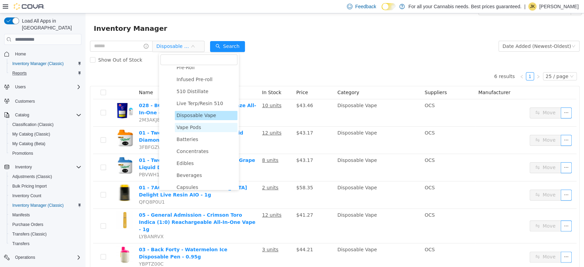
click at [200, 128] on span "Vape Pods" at bounding box center [206, 127] width 63 height 9
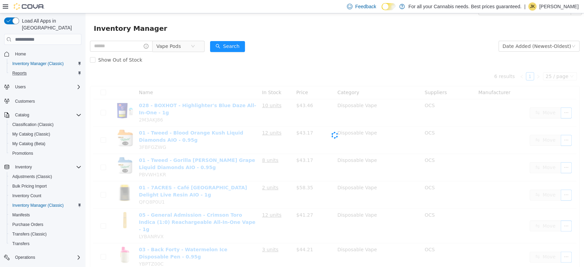
scroll to position [0, 0]
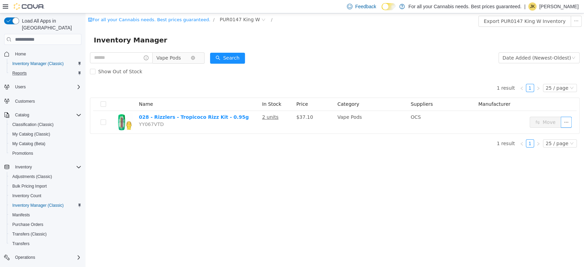
click at [175, 59] on span "Vape Pods" at bounding box center [168, 58] width 25 height 10
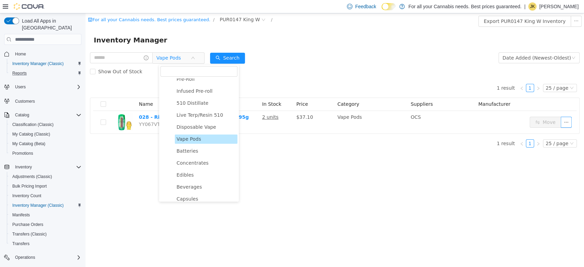
drag, startPoint x: 193, startPoint y: 165, endPoint x: 176, endPoint y: 171, distance: 18.1
drag, startPoint x: 176, startPoint y: 171, endPoint x: 164, endPoint y: 64, distance: 107.5
click at [164, 64] on span "Vape Pods" at bounding box center [179, 57] width 52 height 11
click at [190, 176] on span "Edibles" at bounding box center [185, 174] width 17 height 5
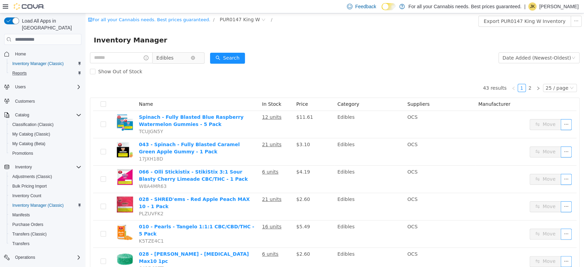
click at [180, 56] on span "Edibles" at bounding box center [173, 58] width 34 height 10
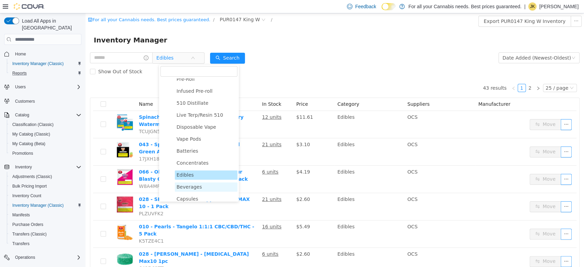
click at [196, 188] on span "Beverages" at bounding box center [189, 186] width 25 height 5
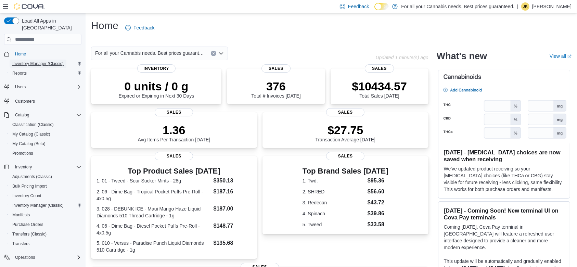
click at [47, 61] on span "Inventory Manager (Classic)" at bounding box center [37, 63] width 51 height 5
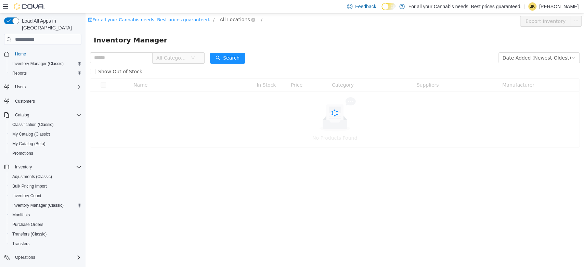
click at [226, 20] on span "All Locations" at bounding box center [235, 20] width 30 height 8
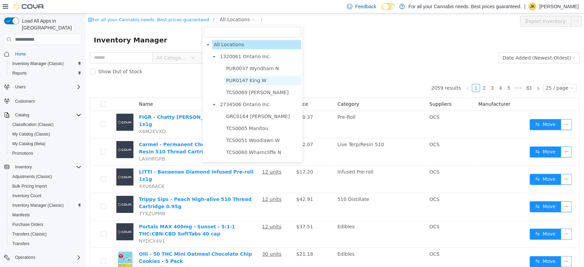
click at [264, 83] on span "PUR0147 King W" at bounding box center [263, 80] width 77 height 9
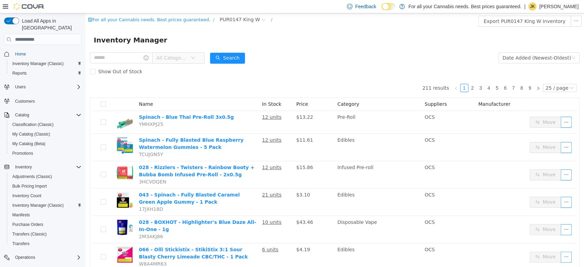
click at [184, 55] on span "All Categories" at bounding box center [171, 57] width 31 height 7
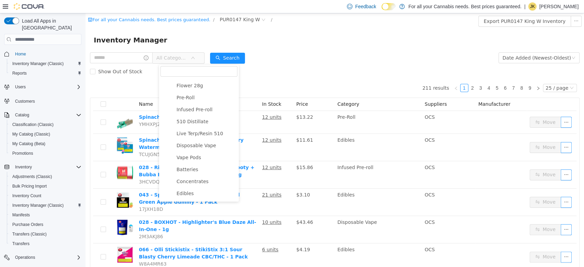
scroll to position [61, 0]
click at [202, 115] on span "510 Distillate" at bounding box center [206, 118] width 63 height 9
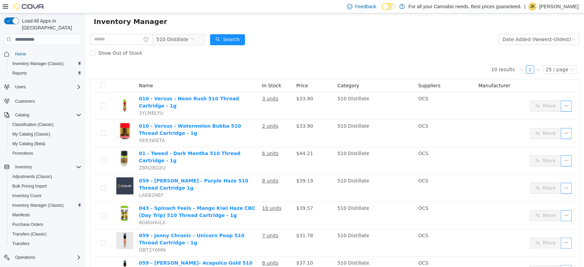
scroll to position [0, 0]
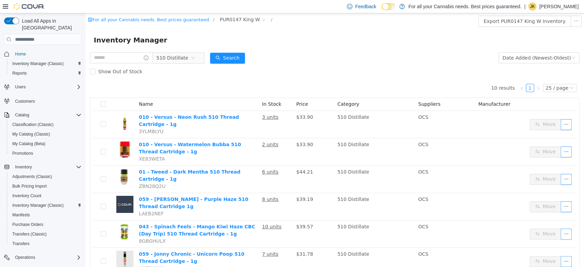
click at [320, 39] on div "Inventory Manager" at bounding box center [335, 40] width 482 height 11
